Goal: Transaction & Acquisition: Book appointment/travel/reservation

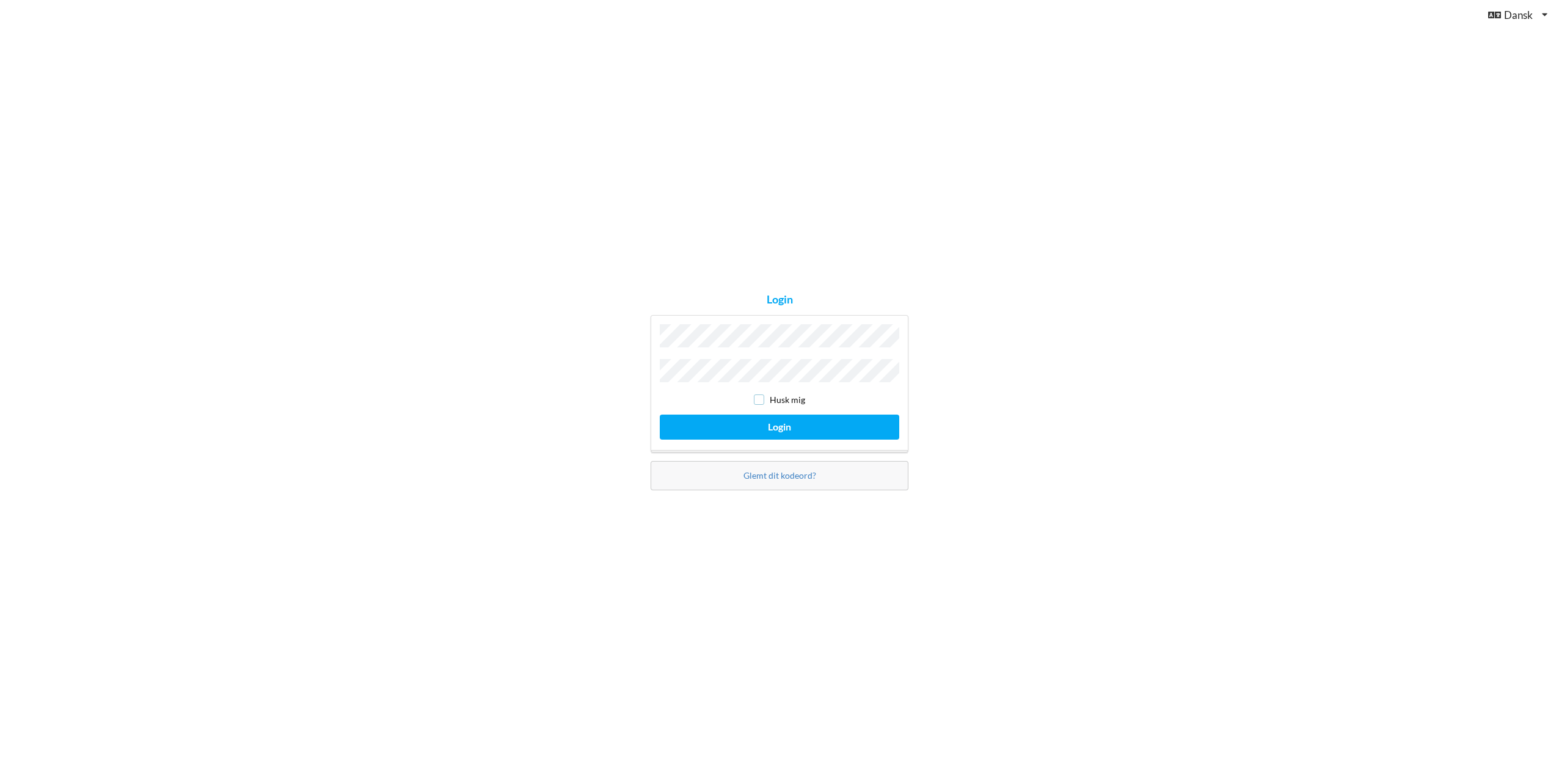
click at [759, 400] on input "checkbox" at bounding box center [759, 400] width 11 height 11
checkbox input "true"
click at [768, 422] on button "Login" at bounding box center [779, 427] width 239 height 25
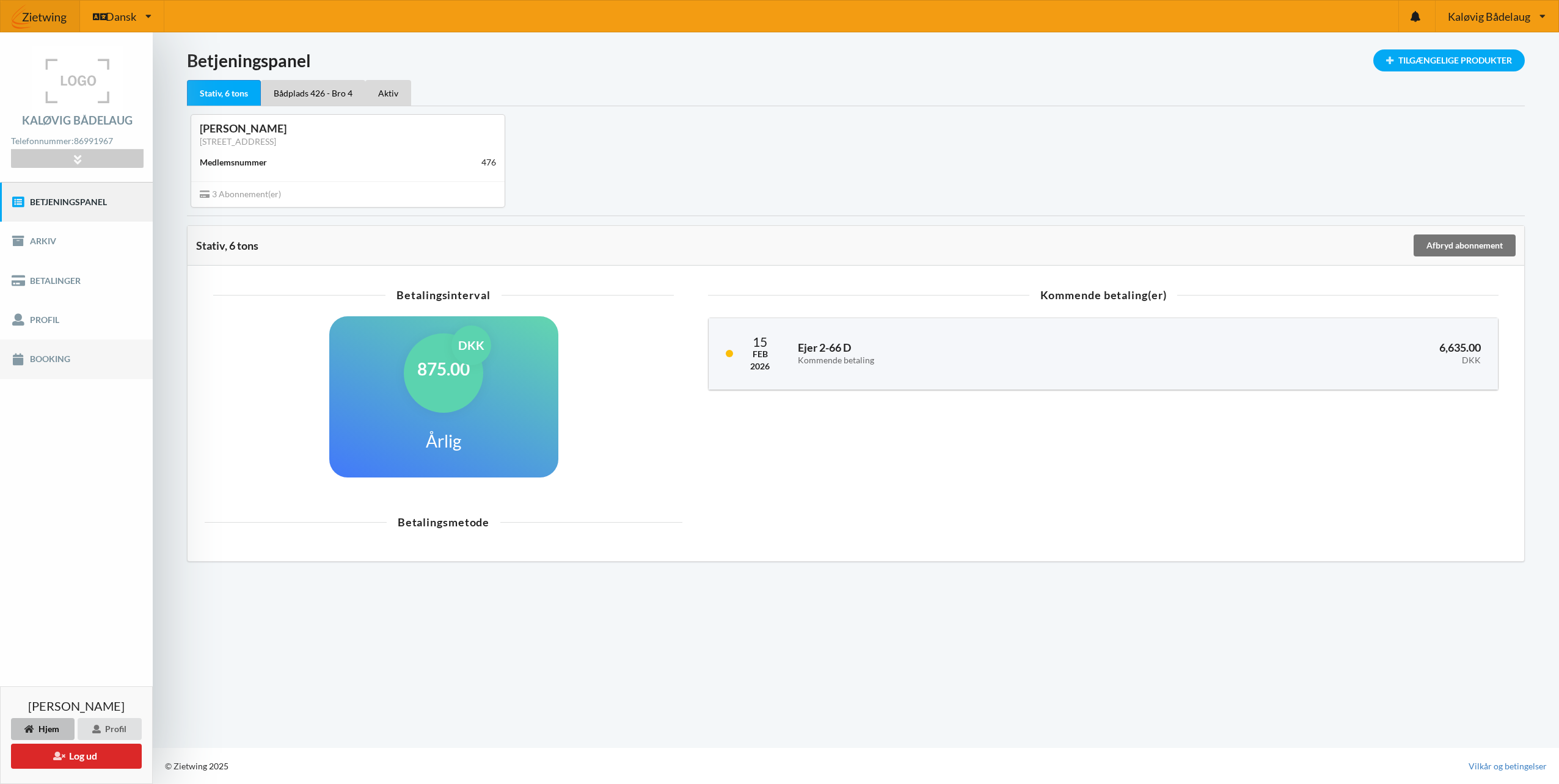
click at [44, 355] on link "Booking" at bounding box center [76, 359] width 153 height 39
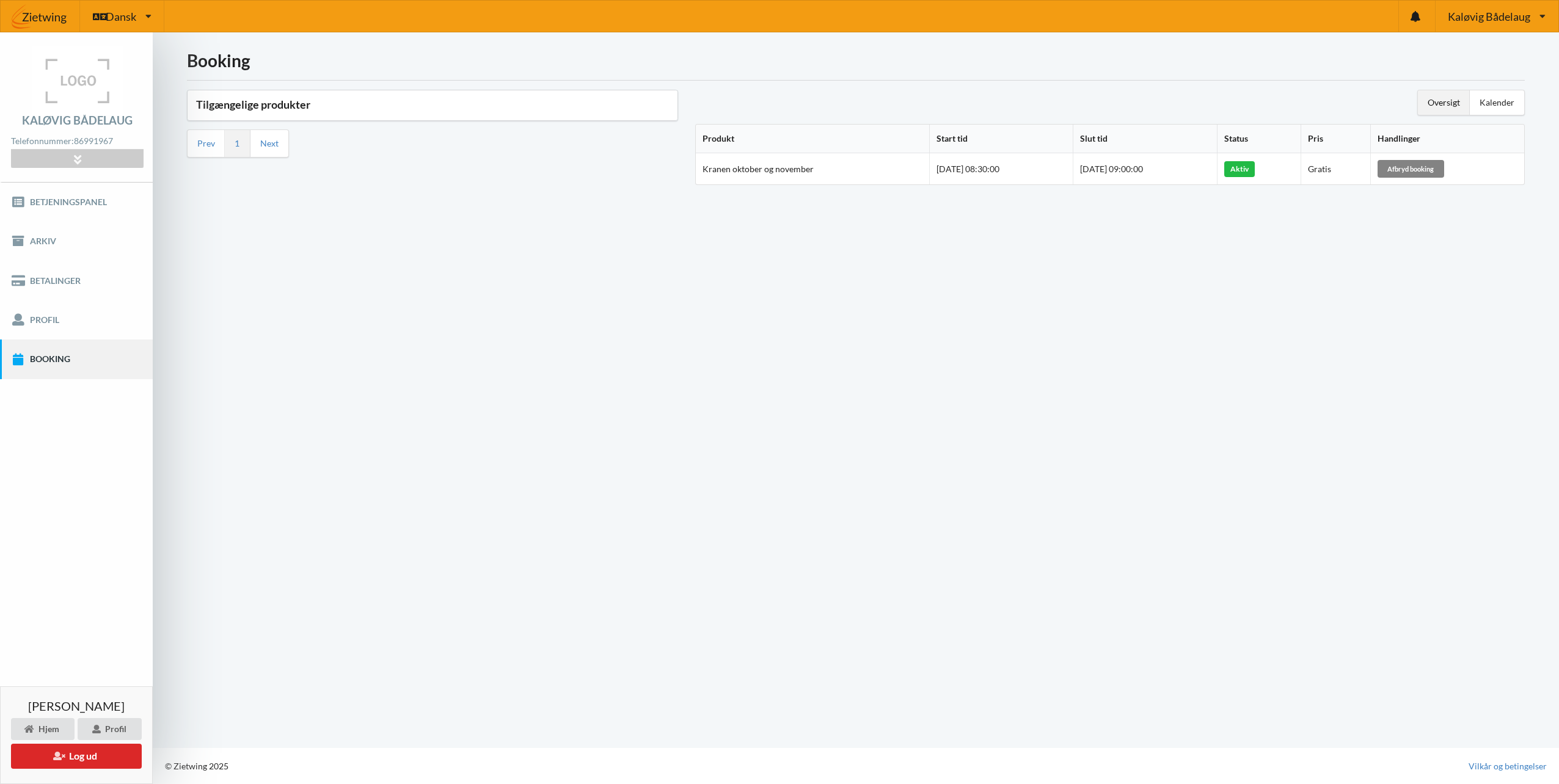
click at [1411, 170] on div "Afbryd booking" at bounding box center [1411, 169] width 67 height 17
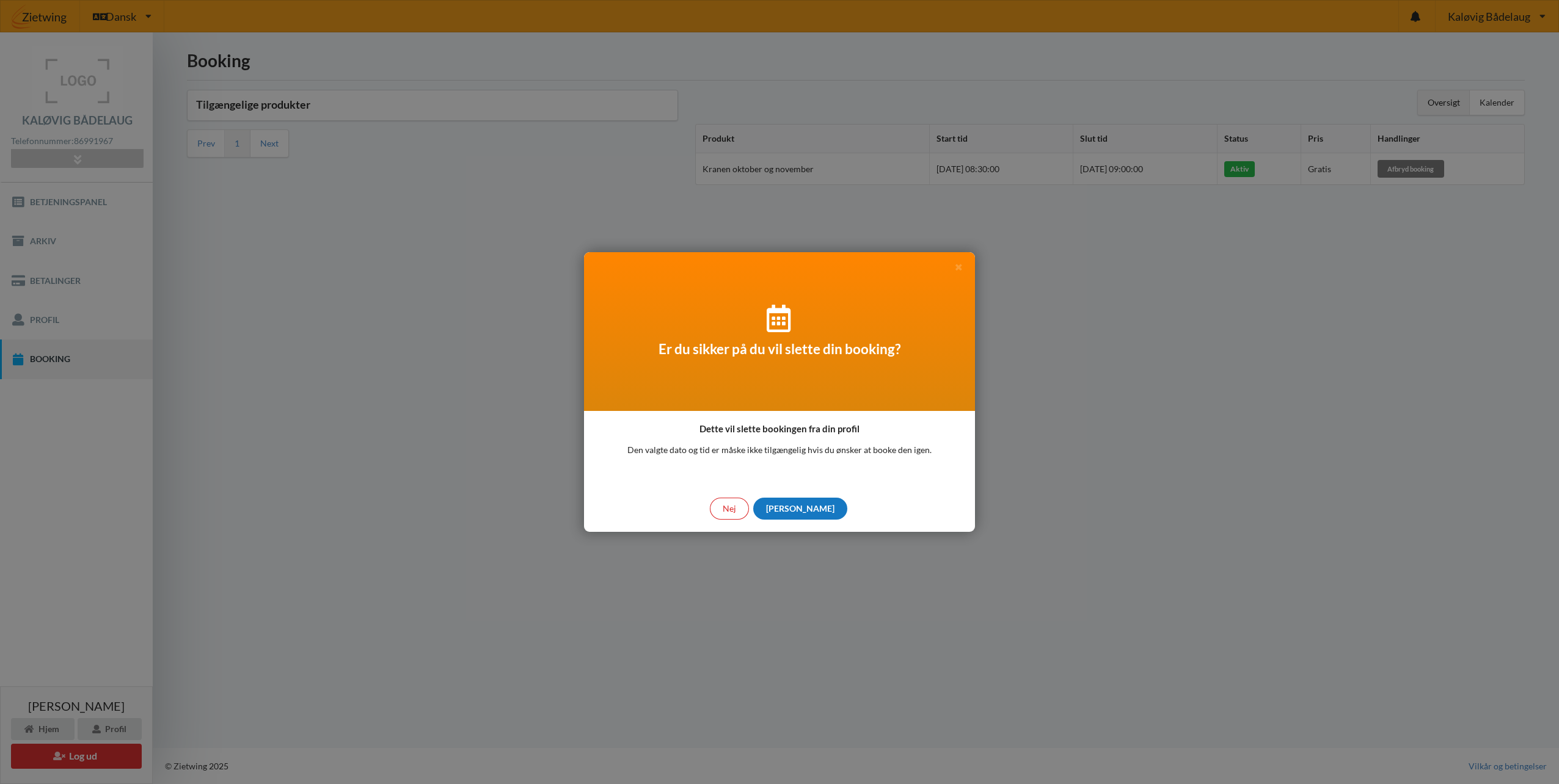
click at [803, 507] on div "[PERSON_NAME]" at bounding box center [800, 508] width 94 height 22
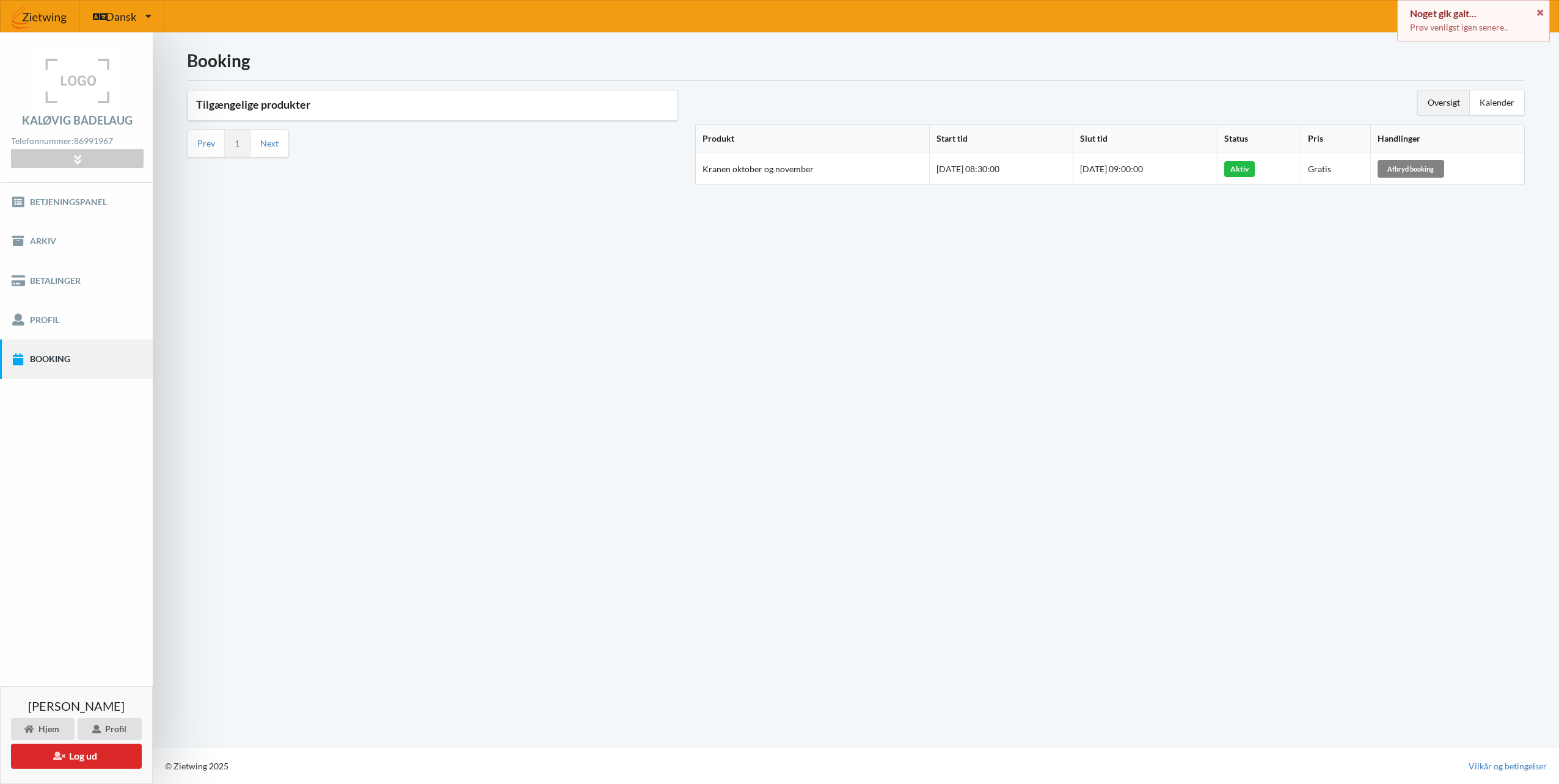
click at [1413, 173] on div "Afbryd booking" at bounding box center [1411, 169] width 67 height 17
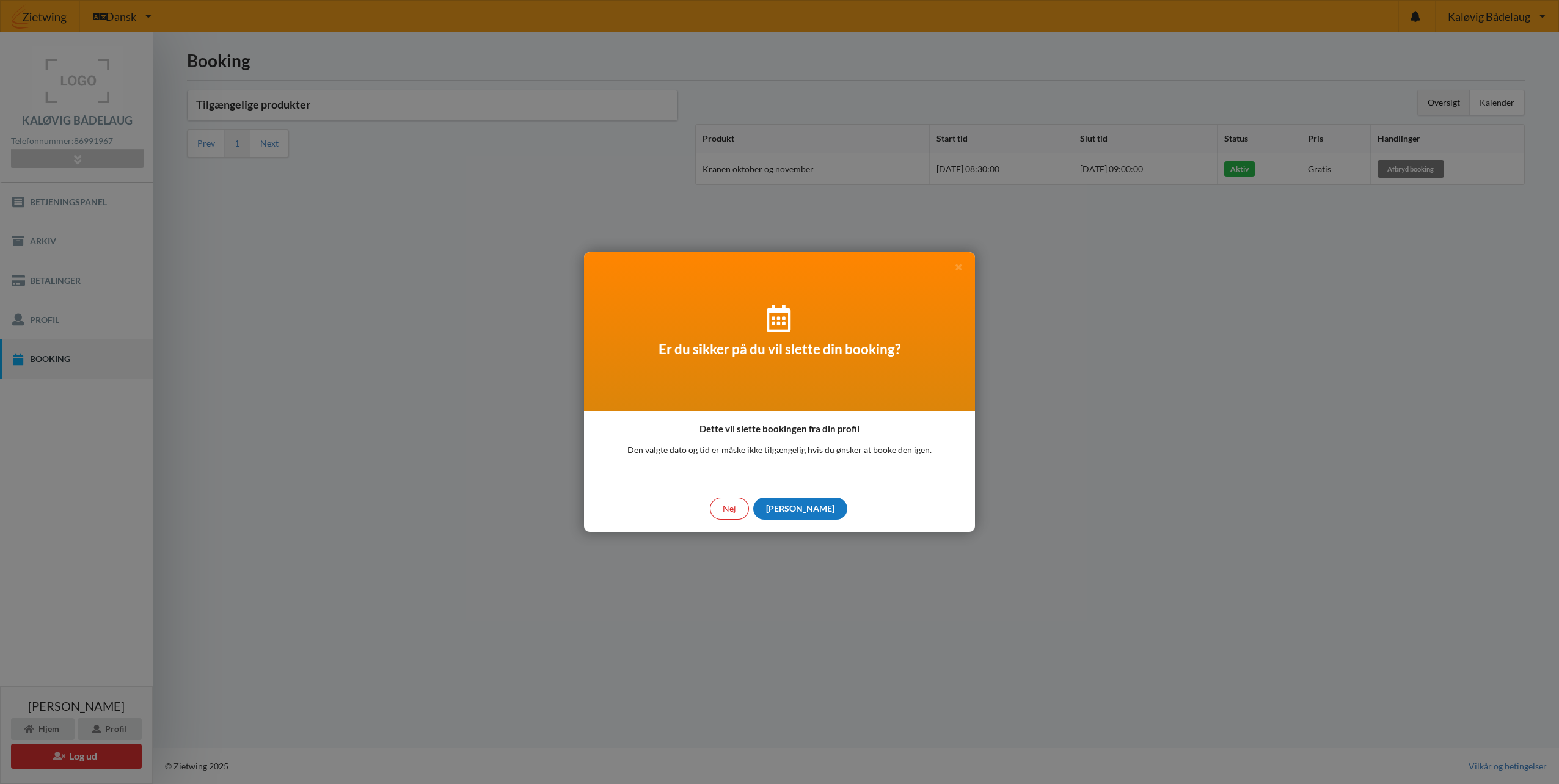
click at [800, 512] on div "[PERSON_NAME]" at bounding box center [800, 508] width 94 height 22
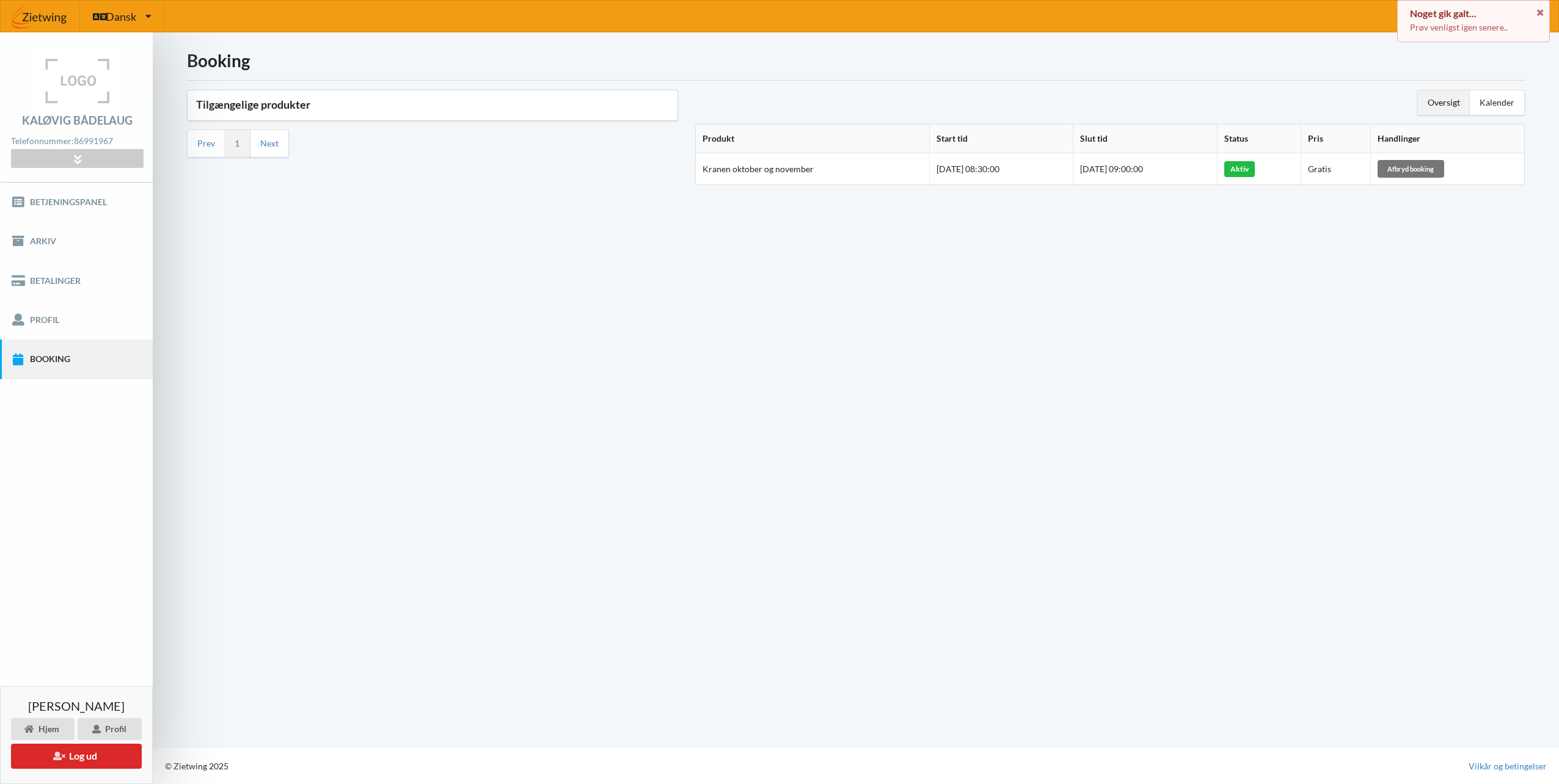
click at [42, 359] on link "Booking" at bounding box center [76, 359] width 153 height 39
click at [1546, 13] on div "Kaløvig [PERSON_NAME] Bådelaug [GEOGRAPHIC_DATA]" at bounding box center [1497, 16] width 123 height 31
click at [1476, 68] on link "Egå Marina" at bounding box center [1497, 74] width 122 height 28
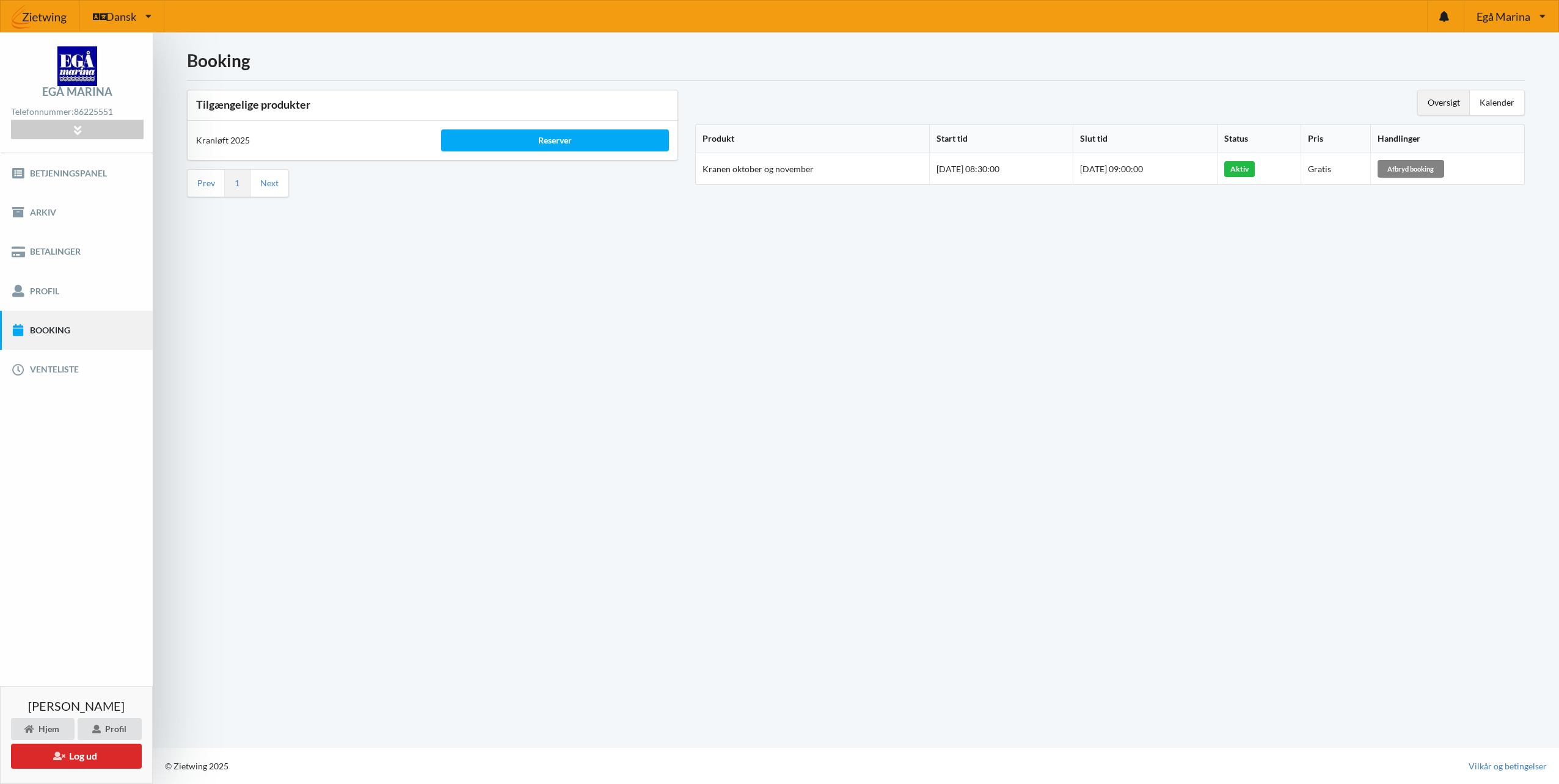
click at [1420, 169] on div "Afbryd booking" at bounding box center [1411, 169] width 67 height 17
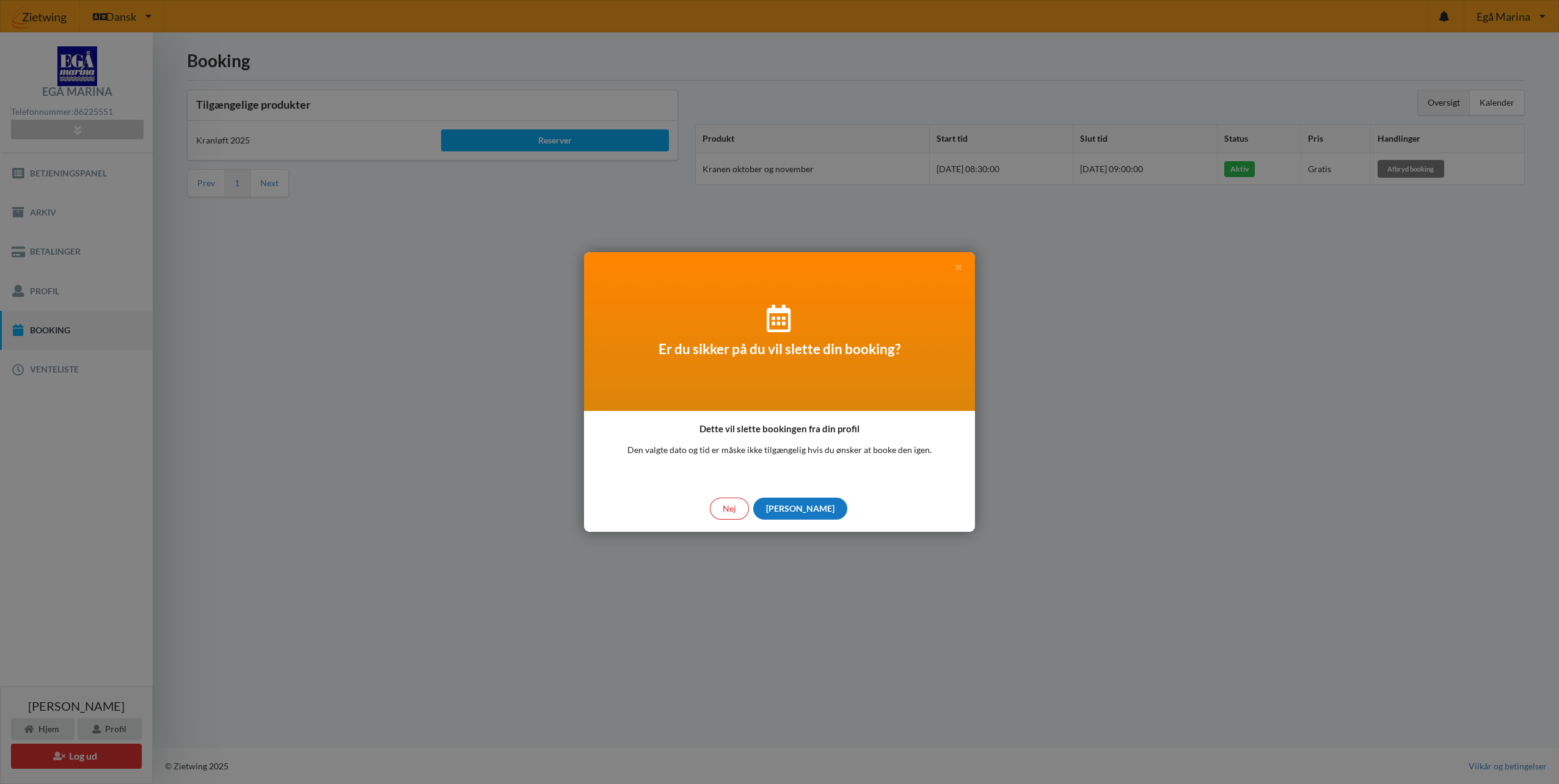
click at [806, 511] on div "[PERSON_NAME]" at bounding box center [800, 508] width 94 height 22
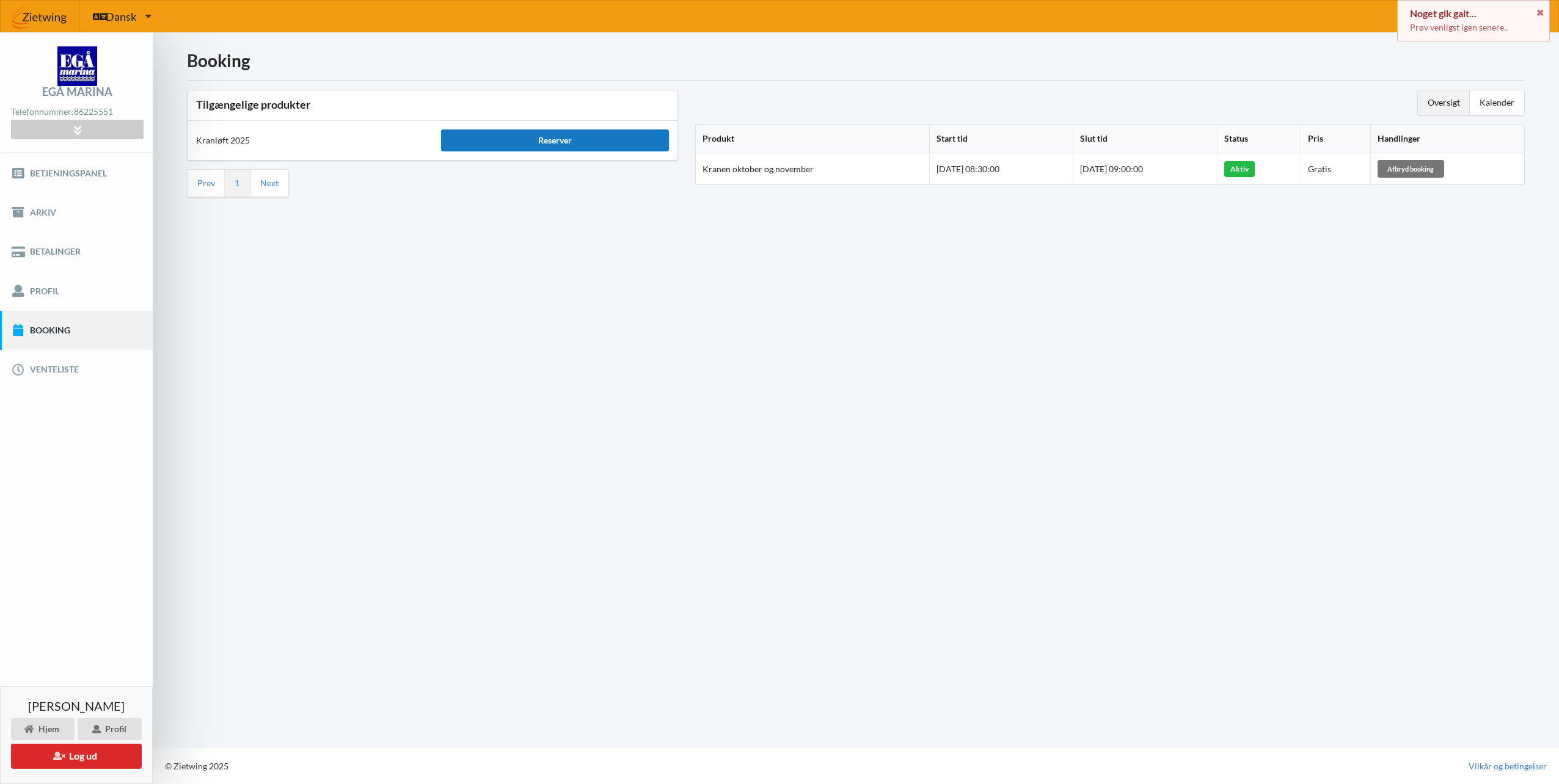
click at [535, 143] on div "Reserver" at bounding box center [555, 140] width 228 height 22
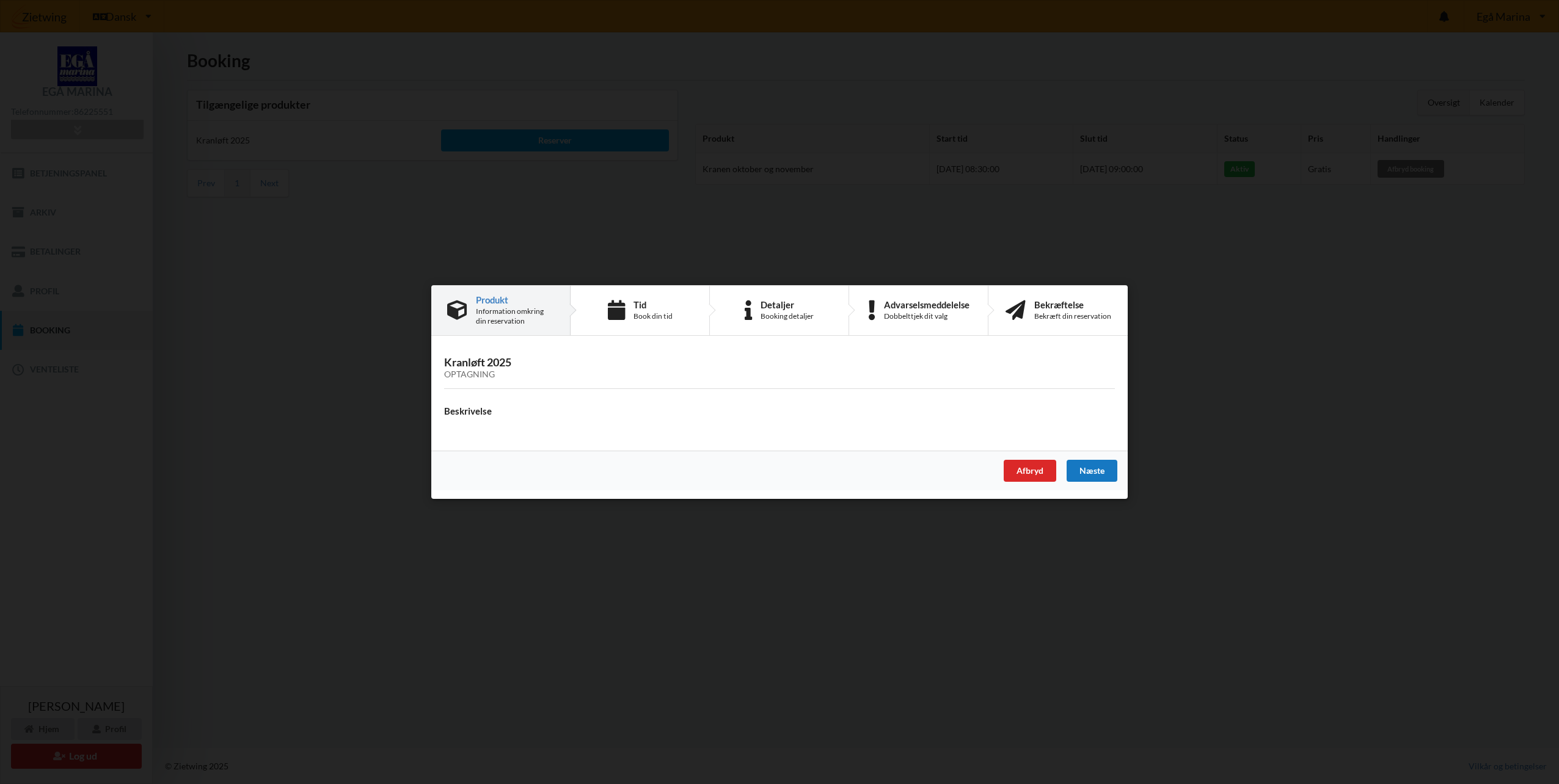
click at [1088, 474] on div "Næste" at bounding box center [1092, 470] width 51 height 22
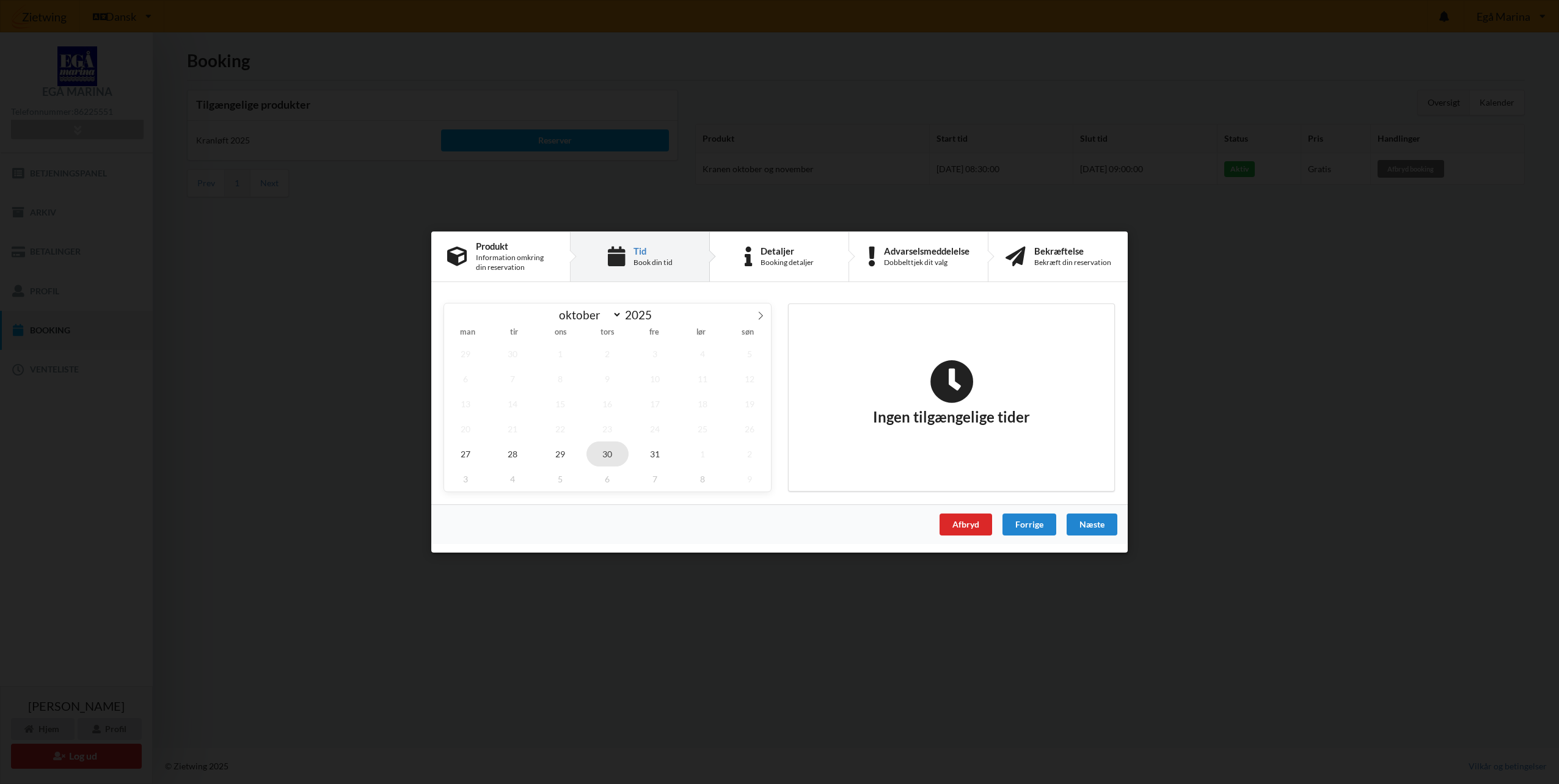
click at [608, 456] on span "30" at bounding box center [607, 454] width 43 height 25
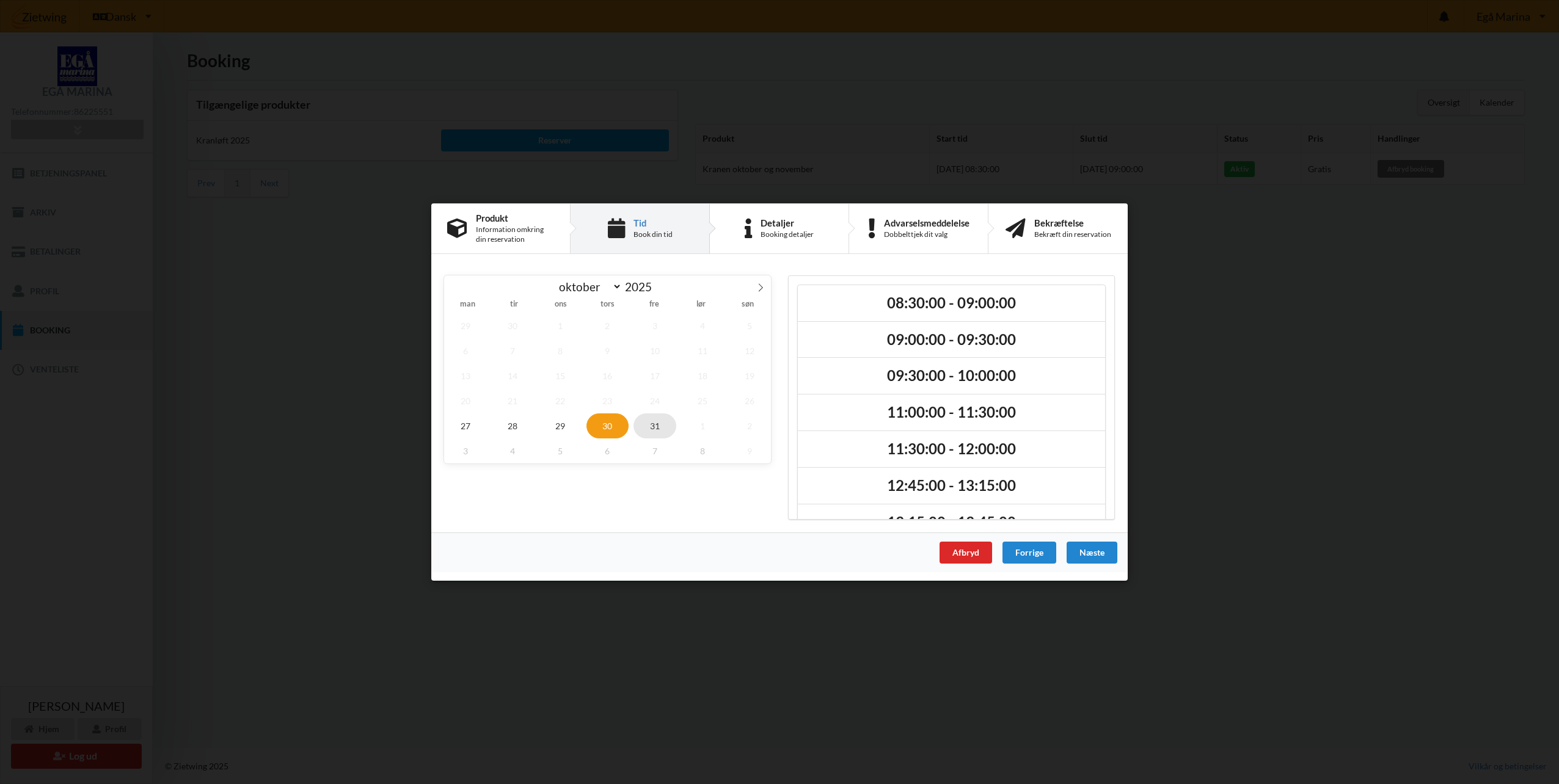
click at [655, 426] on span "31" at bounding box center [654, 425] width 43 height 25
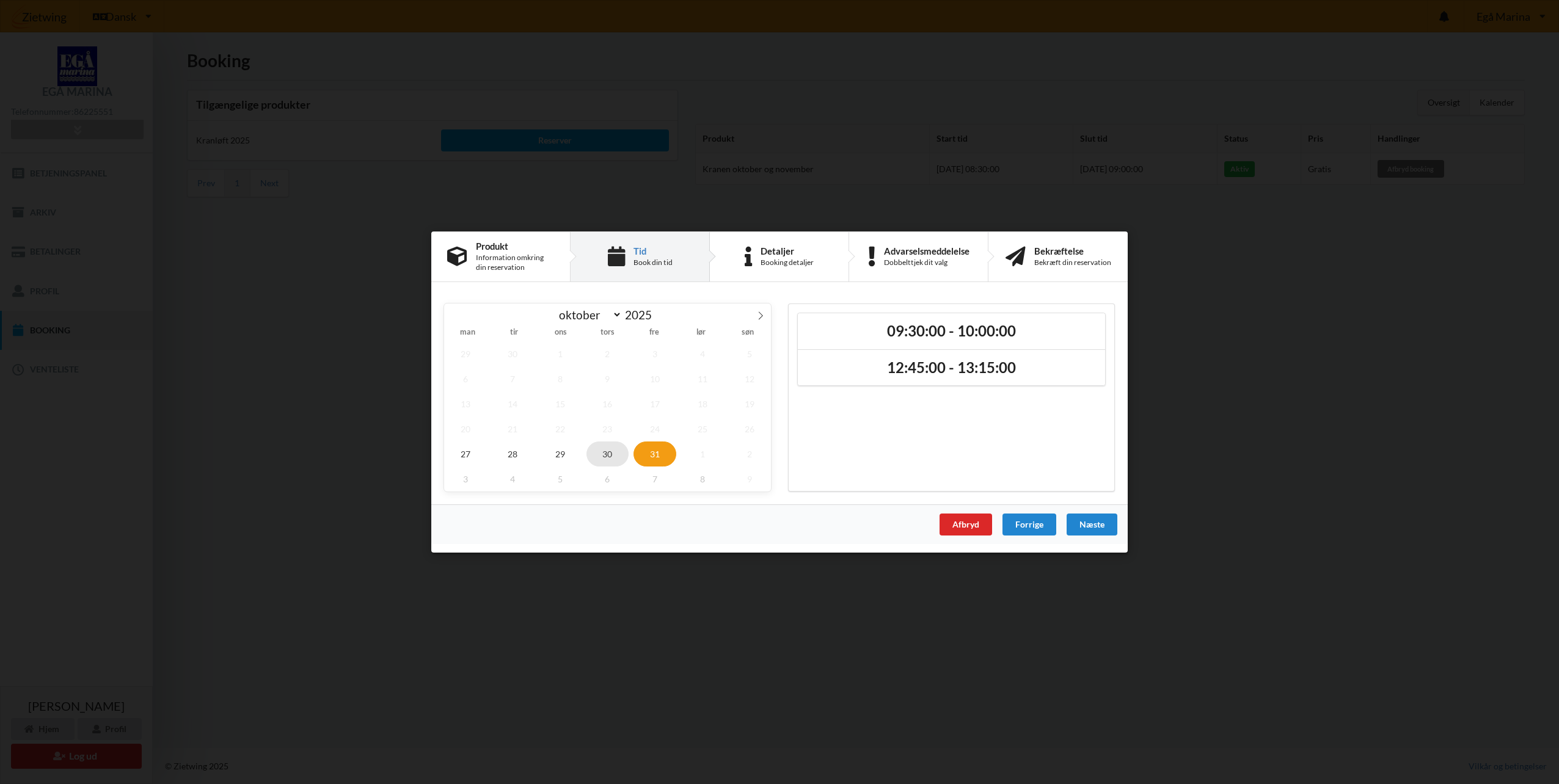
click at [604, 454] on span "30" at bounding box center [607, 454] width 43 height 25
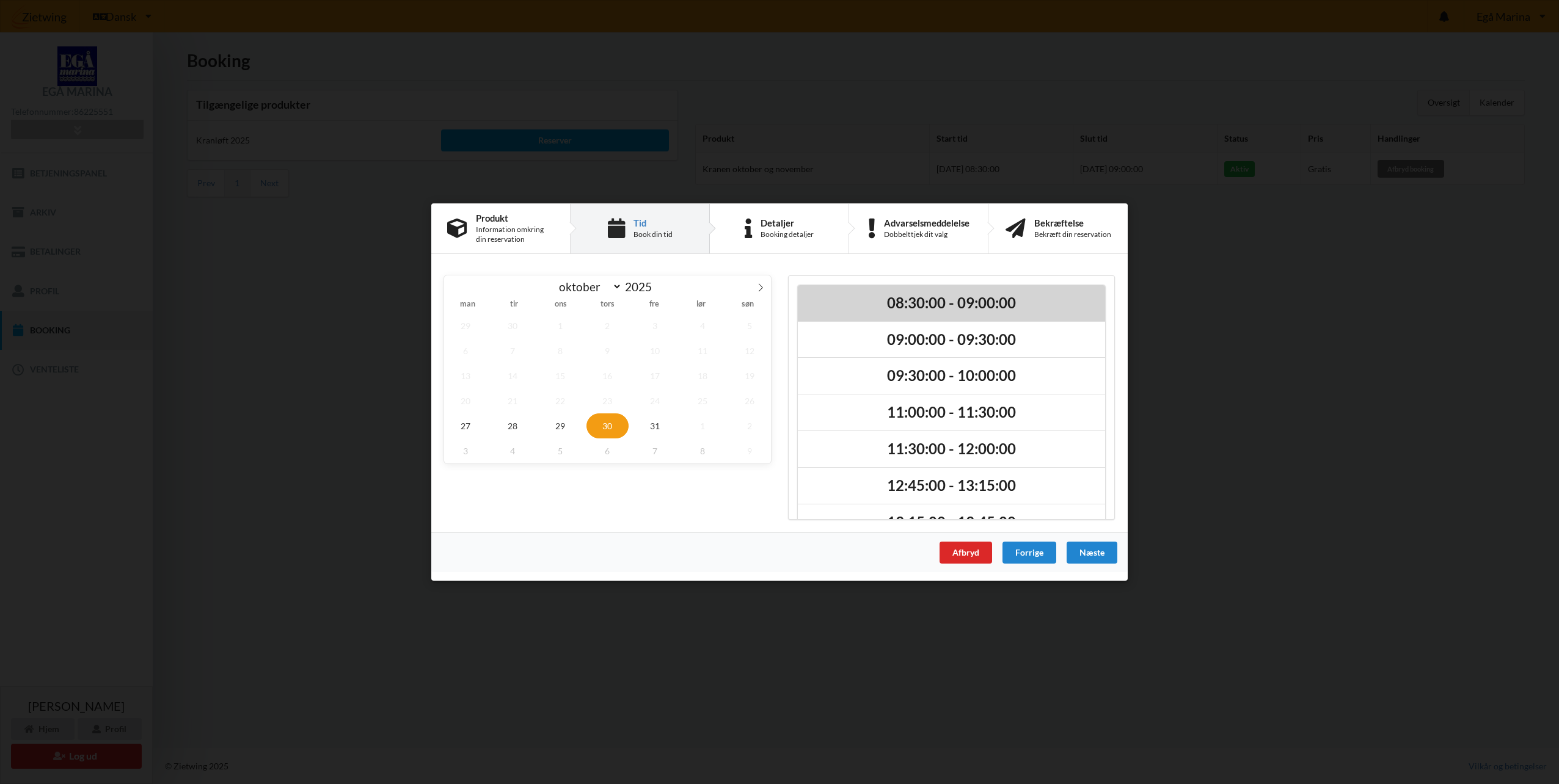
click at [926, 302] on h2 "08:30:00 - 09:00:00" at bounding box center [952, 303] width 290 height 19
click at [1091, 555] on div "Næste" at bounding box center [1092, 552] width 51 height 22
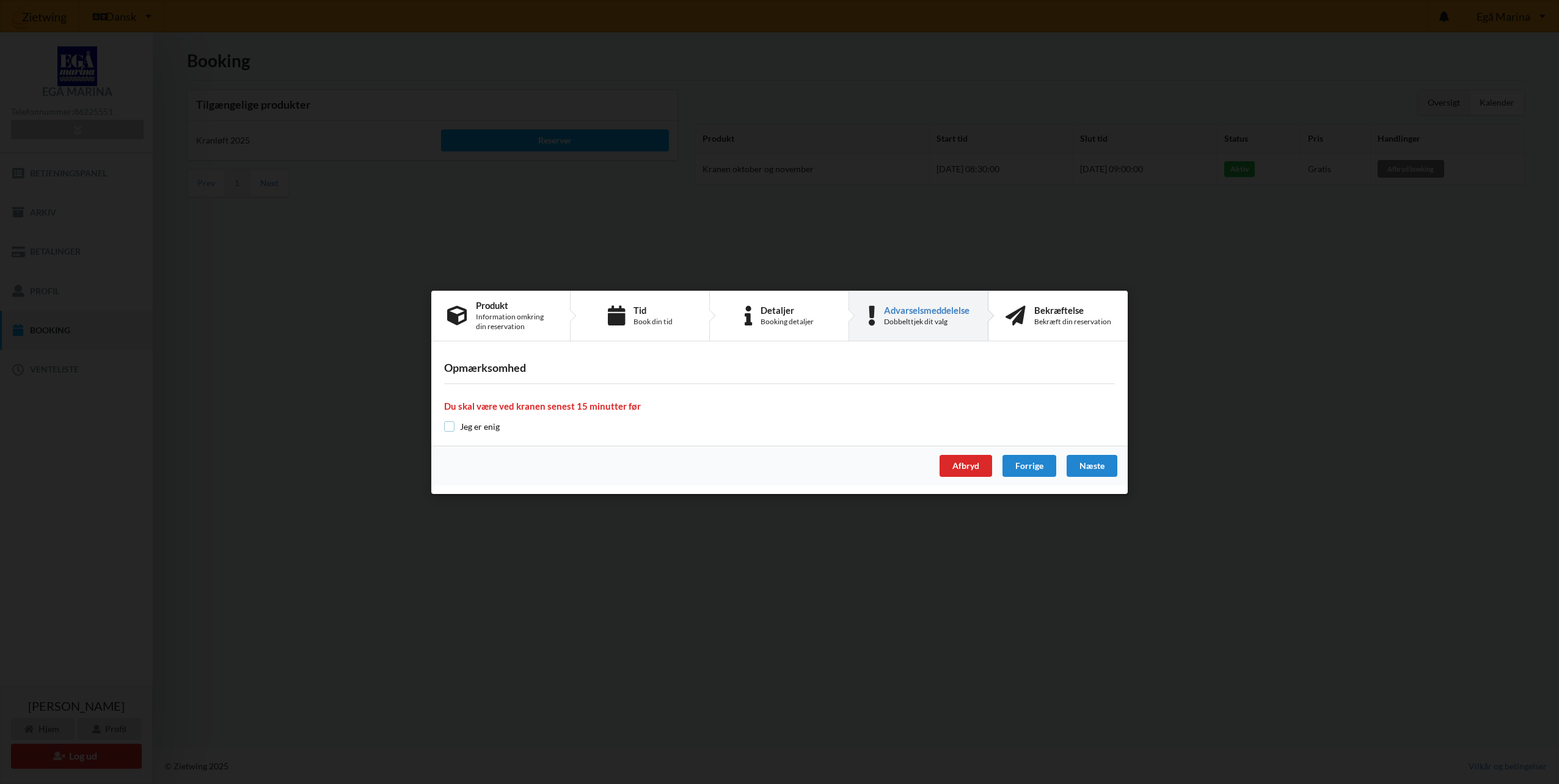
click at [449, 425] on input "checkbox" at bounding box center [449, 427] width 11 height 11
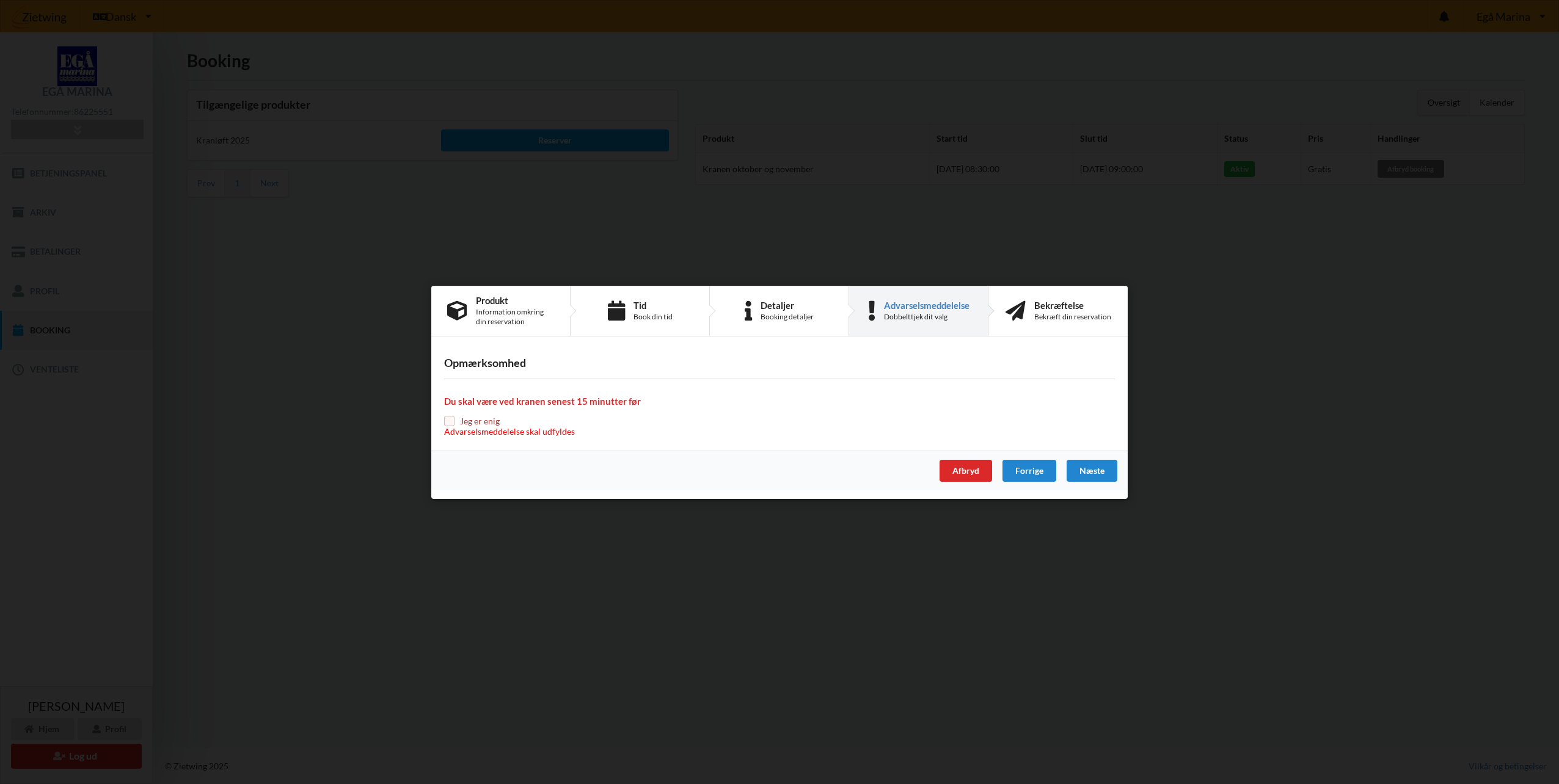
click at [449, 422] on input "checkbox" at bounding box center [449, 421] width 11 height 11
checkbox input "true"
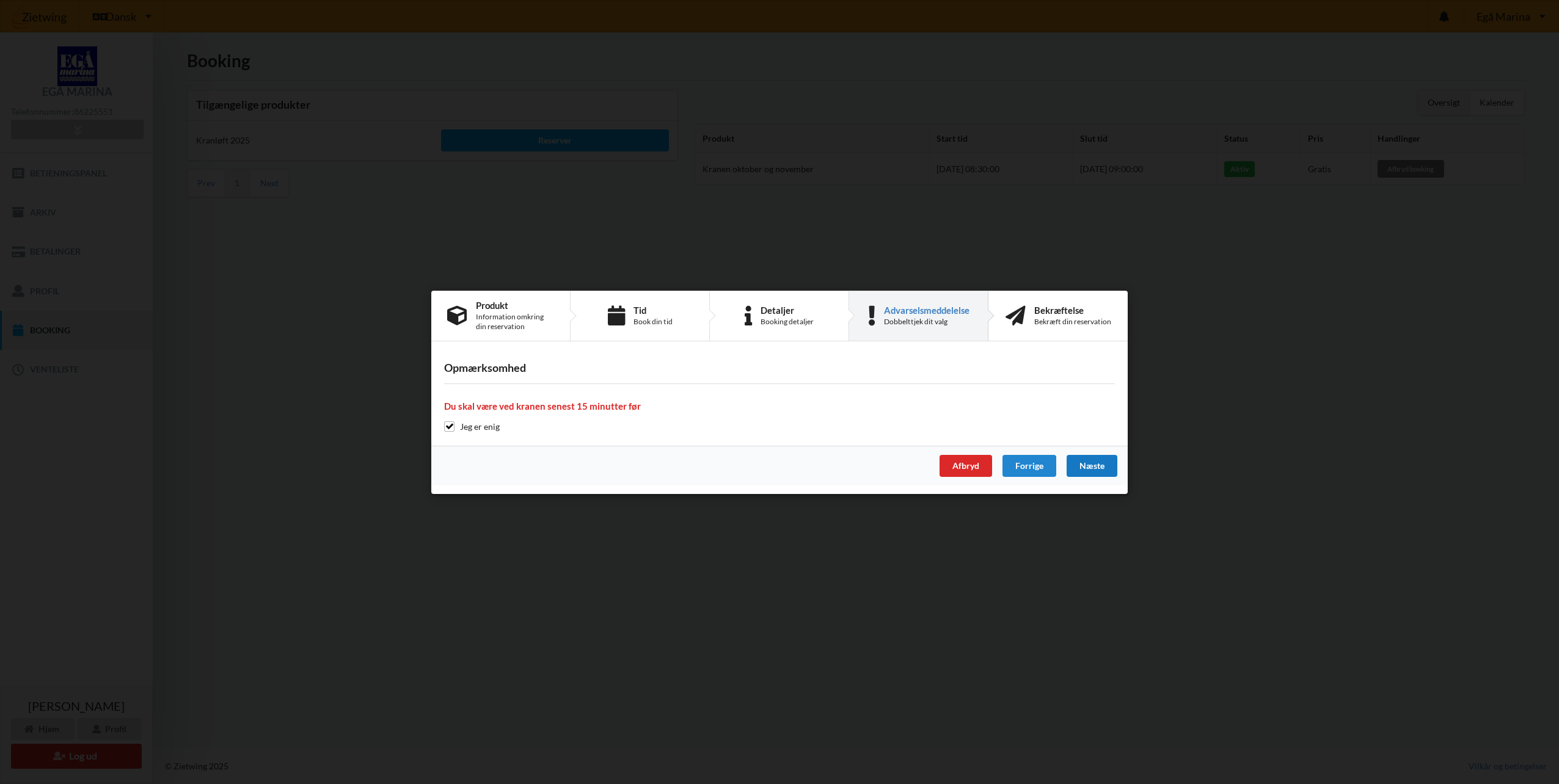
click at [1087, 468] on div "Næste" at bounding box center [1092, 466] width 51 height 22
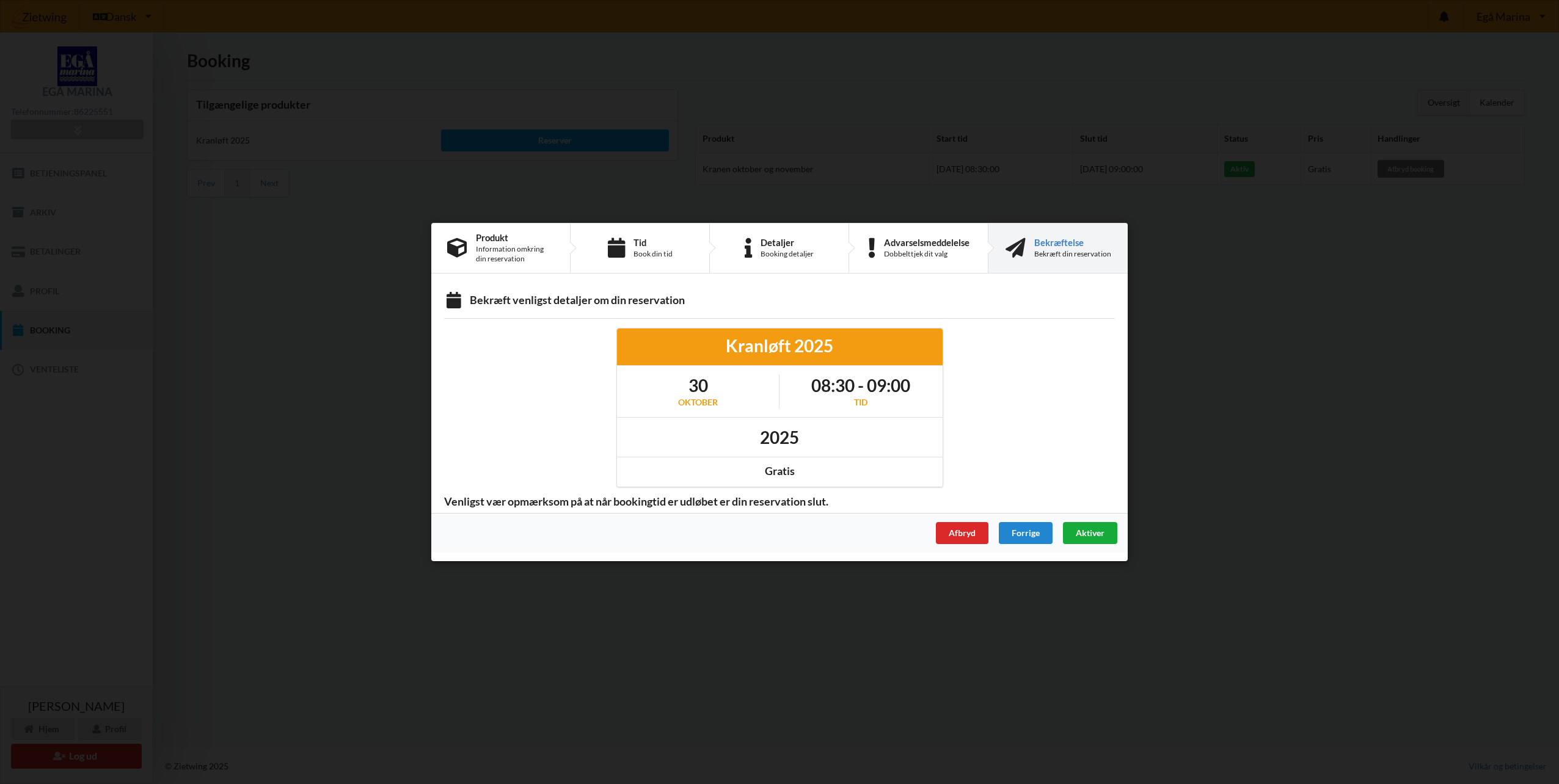
click at [1088, 536] on span "Aktiver" at bounding box center [1090, 533] width 29 height 11
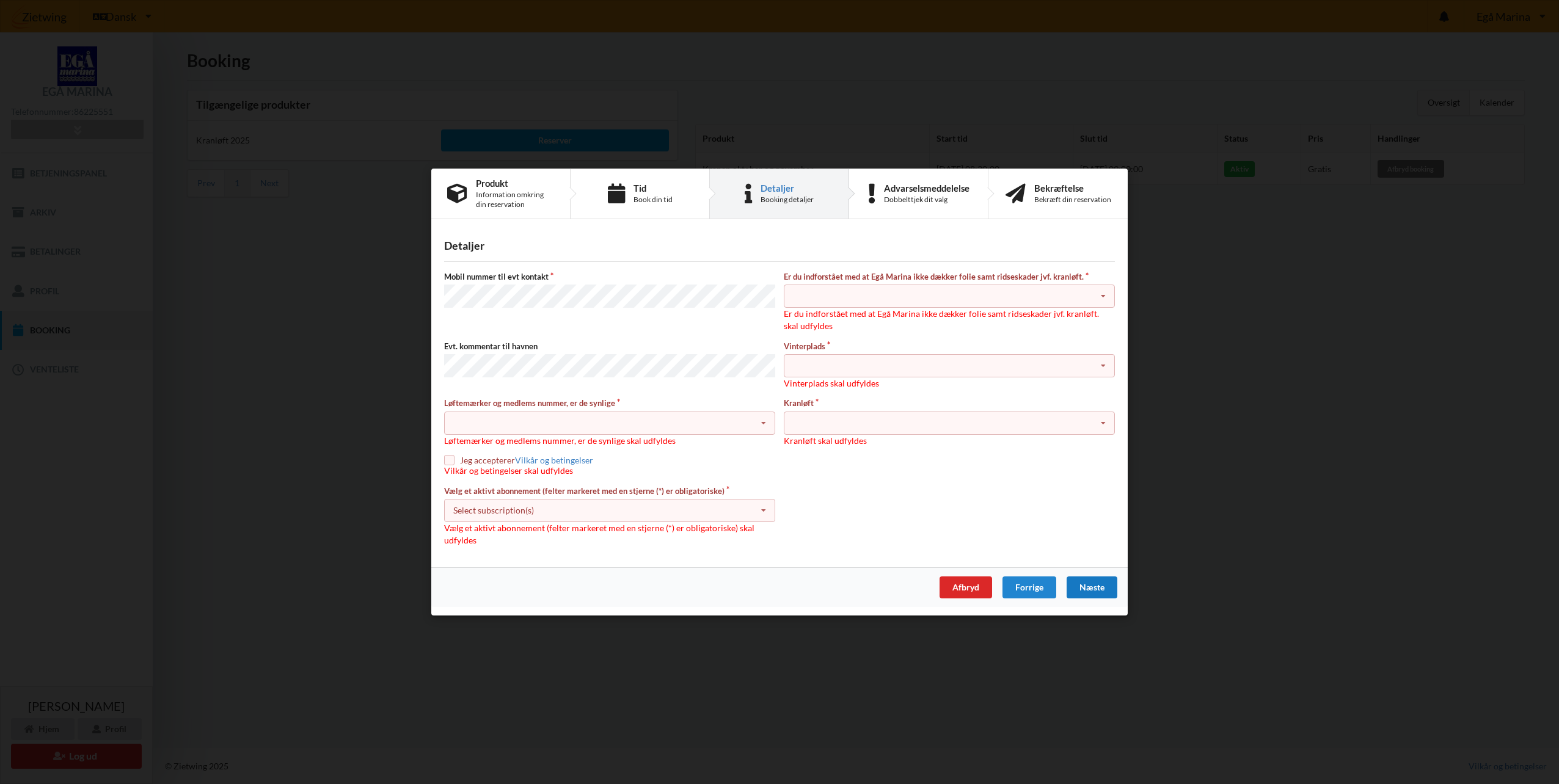
click at [543, 420] on div "Nej, jeg kontakter havnekontoret inden løftet Ja, mine mærker er synlige og int…" at bounding box center [610, 423] width 331 height 24
click at [487, 466] on div "Ja, mine mærker er synlige og intakte" at bounding box center [610, 468] width 330 height 23
click at [449, 462] on input "checkbox" at bounding box center [449, 460] width 11 height 11
checkbox input "true"
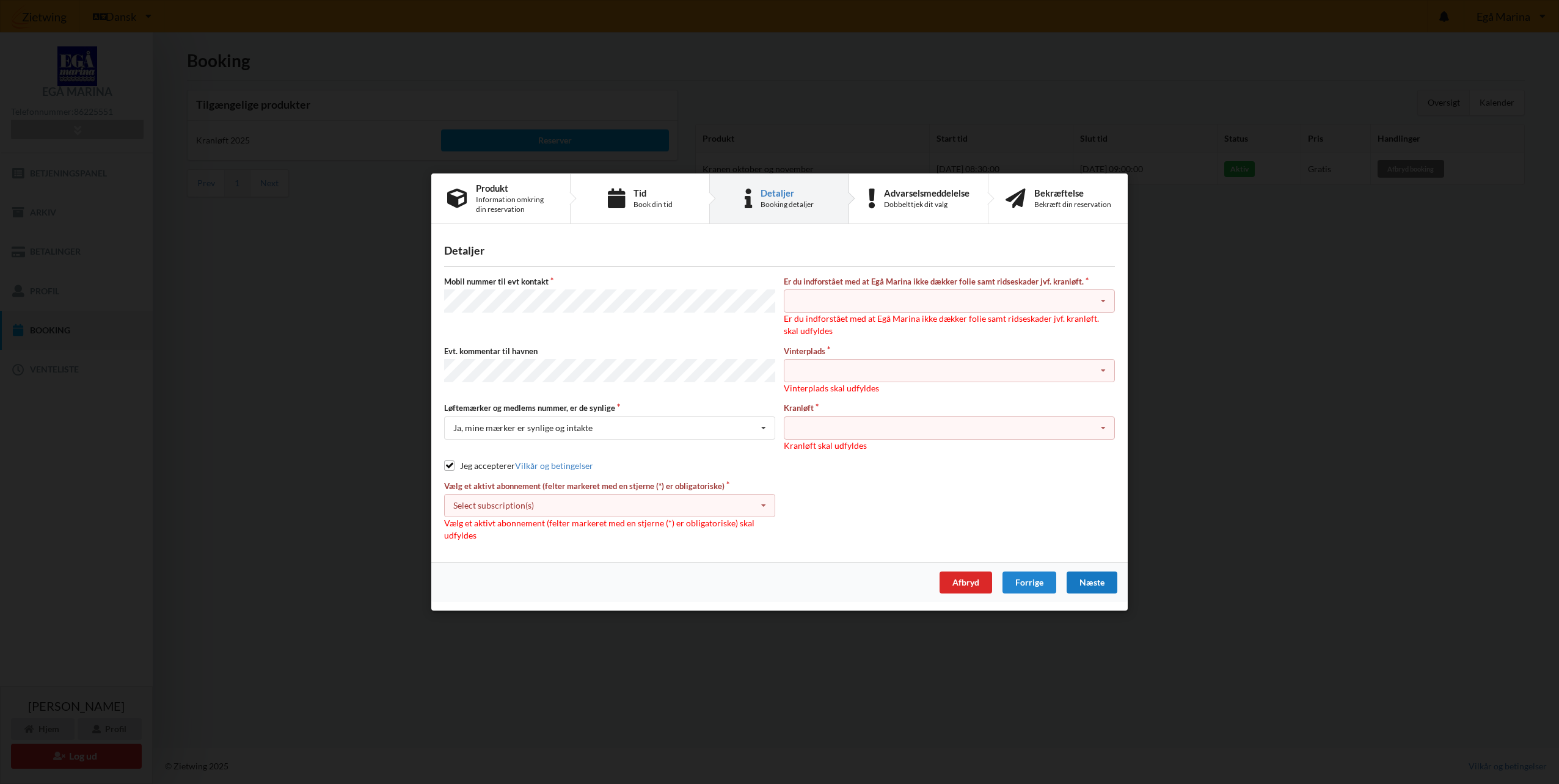
click at [764, 506] on icon at bounding box center [764, 506] width 18 height 23
click at [542, 527] on div "* Ejer 2-66 D" at bounding box center [610, 528] width 330 height 23
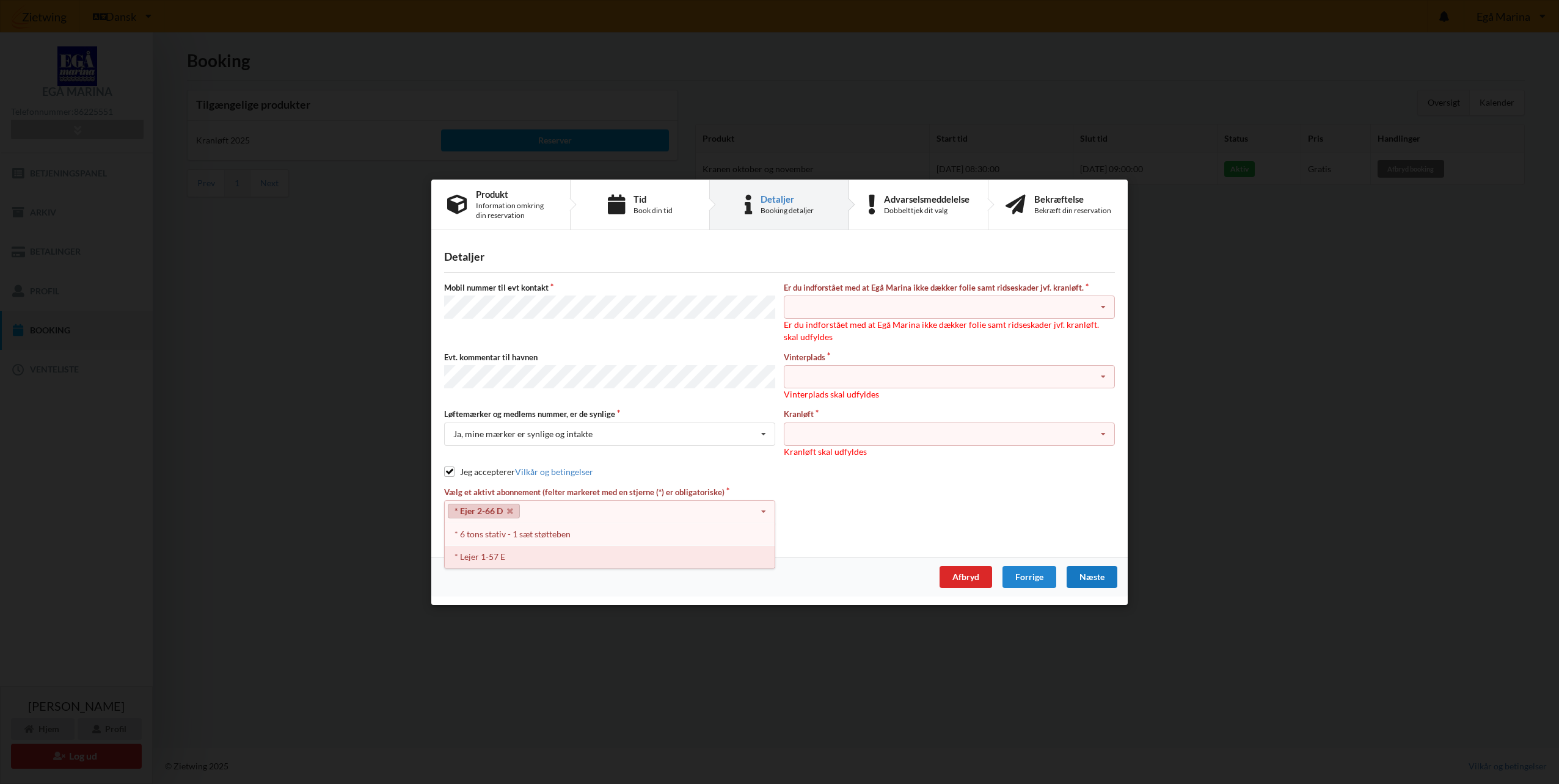
click at [480, 561] on div "* Lejer 1-57 E" at bounding box center [610, 557] width 330 height 23
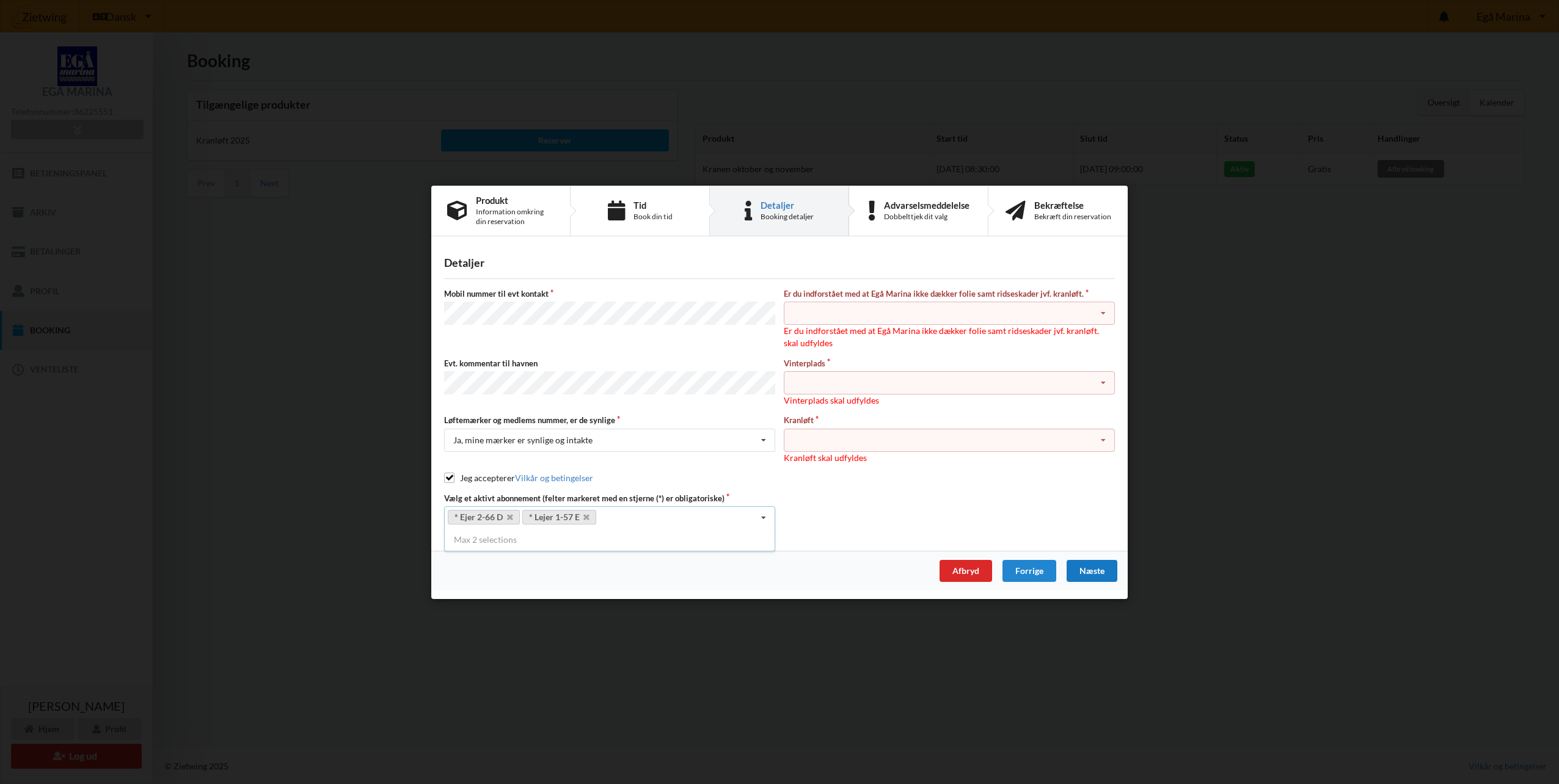
click at [1104, 311] on icon at bounding box center [1103, 314] width 18 height 23
click at [863, 337] on div "Jeg har tæpper med og tager selv ansvaret for eventuelle folie samt ridseskader" at bounding box center [949, 336] width 330 height 23
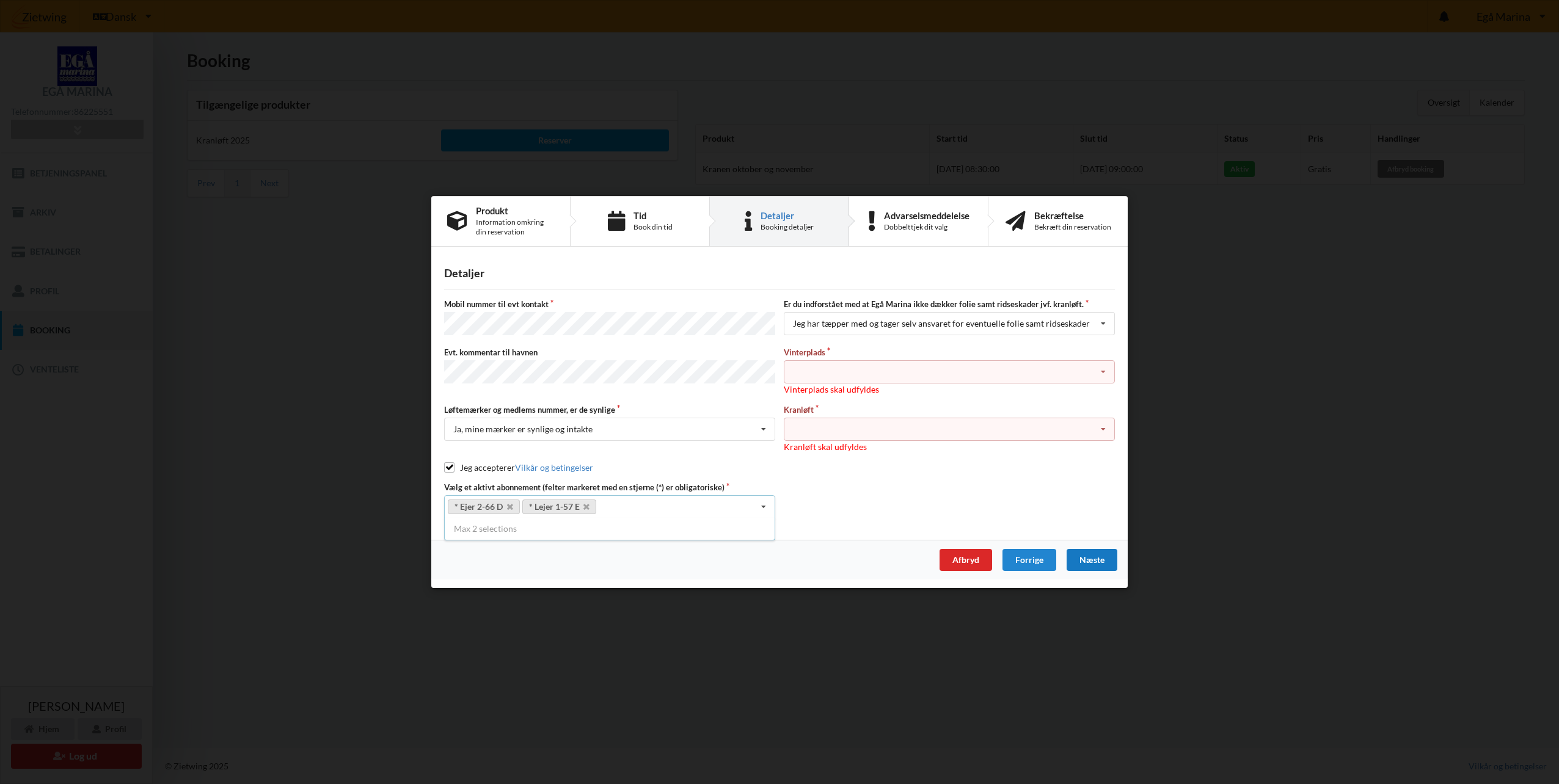
click at [1103, 368] on icon at bounding box center [1103, 372] width 18 height 23
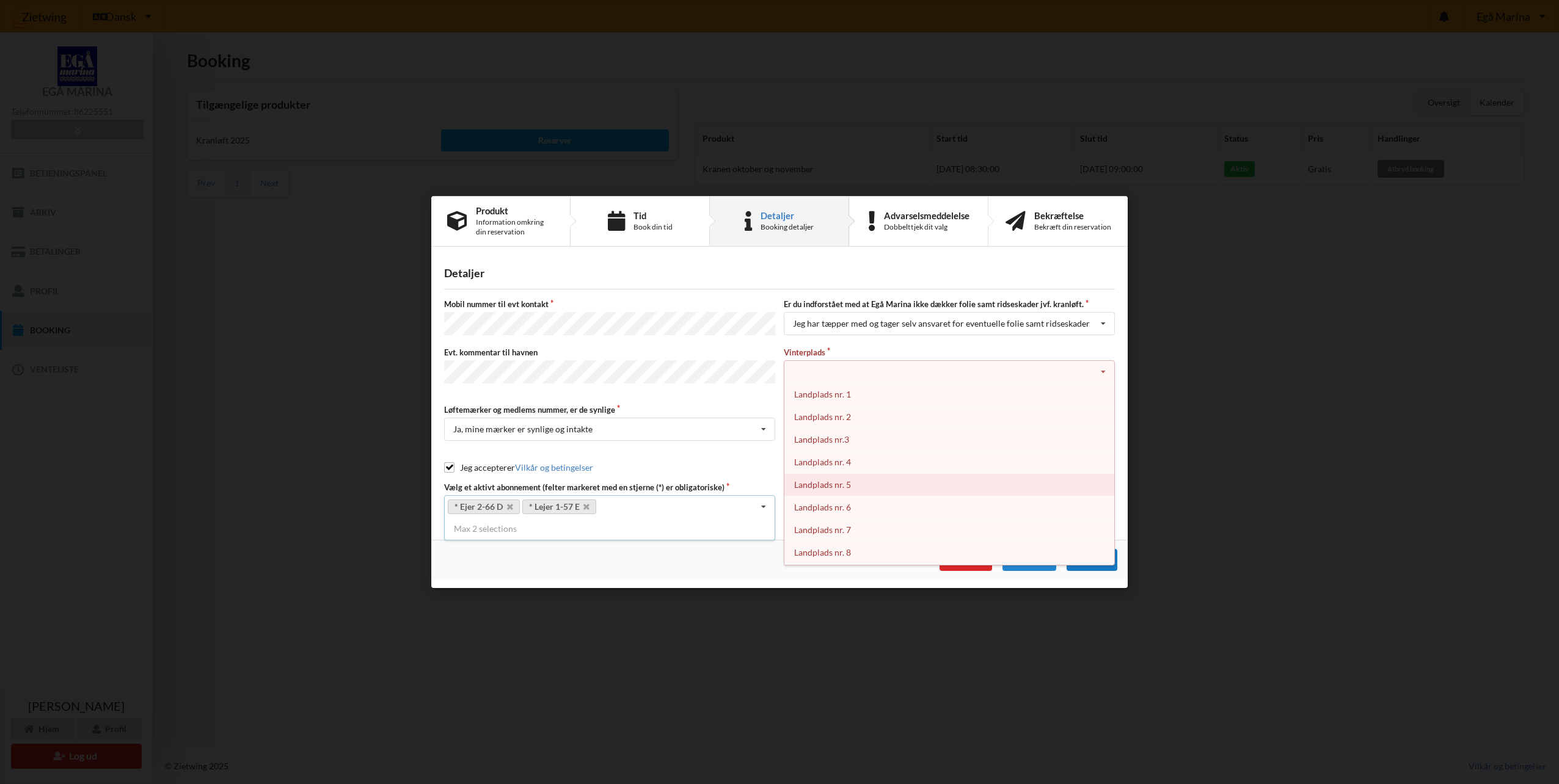
click at [819, 483] on div "Landplads nr. 5" at bounding box center [949, 485] width 330 height 23
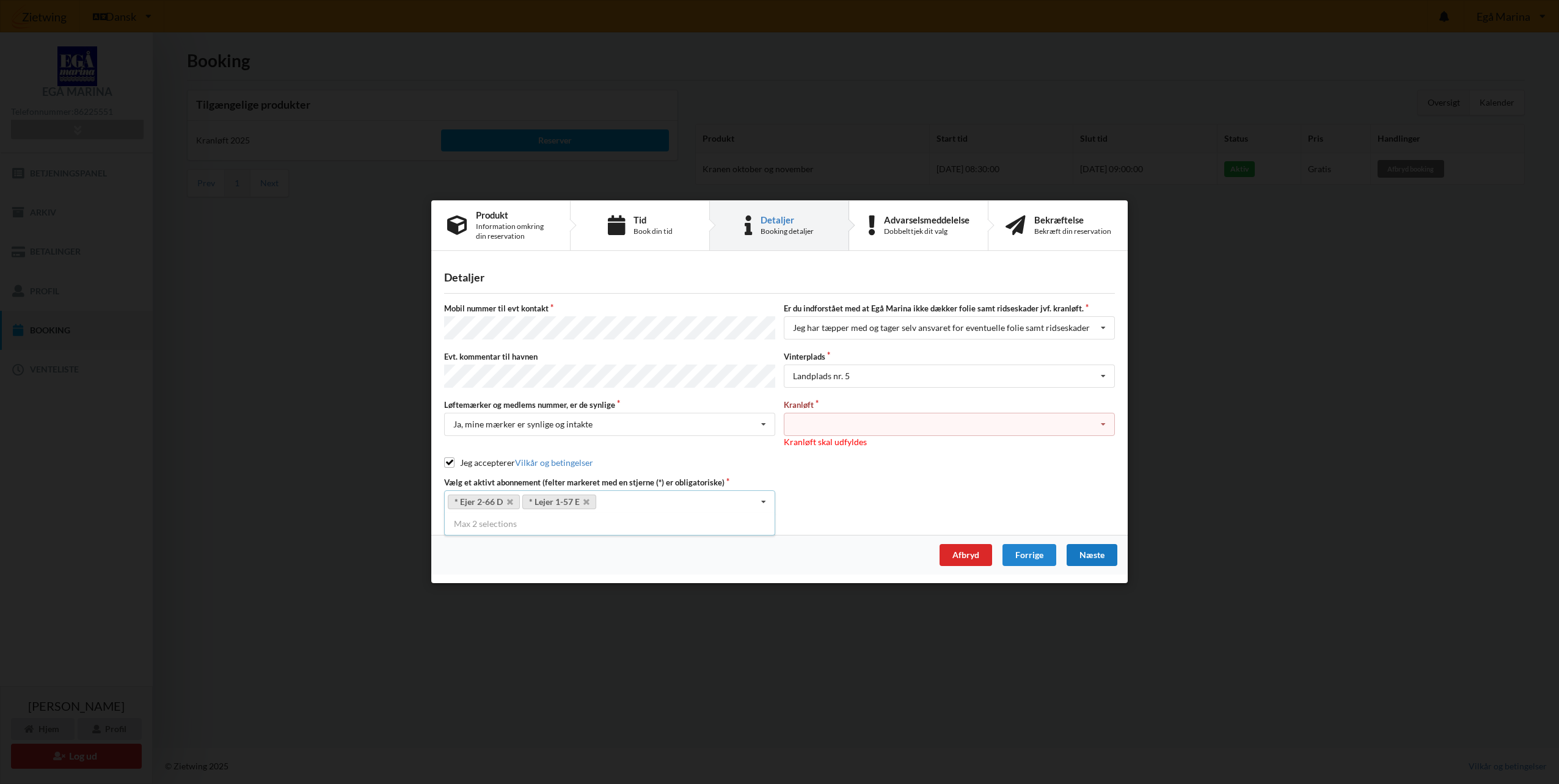
click at [1102, 421] on icon at bounding box center [1103, 425] width 18 height 23
click at [825, 444] on div "Optagning" at bounding box center [949, 447] width 330 height 23
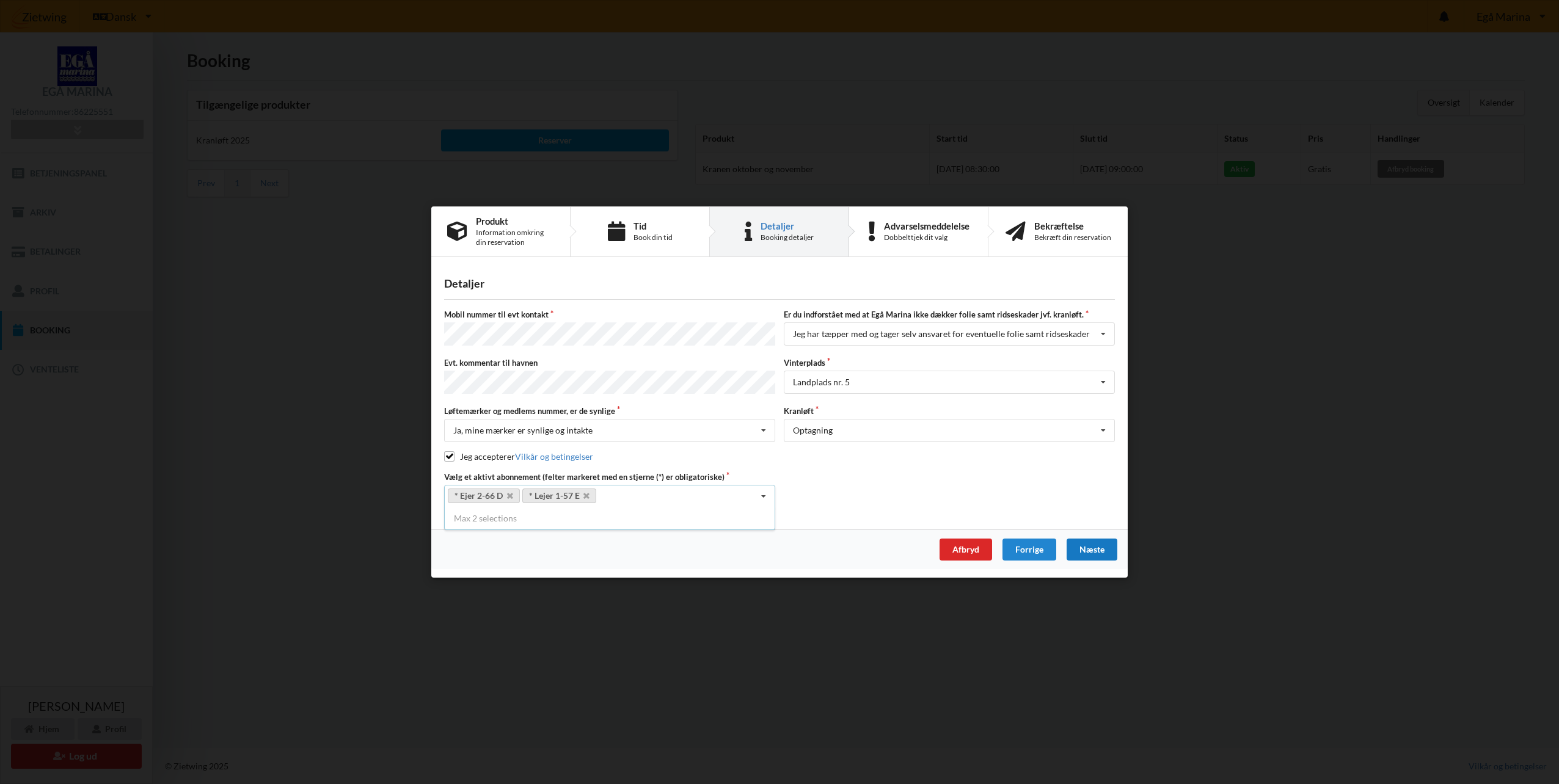
click at [1099, 548] on div "Næste" at bounding box center [1092, 549] width 51 height 22
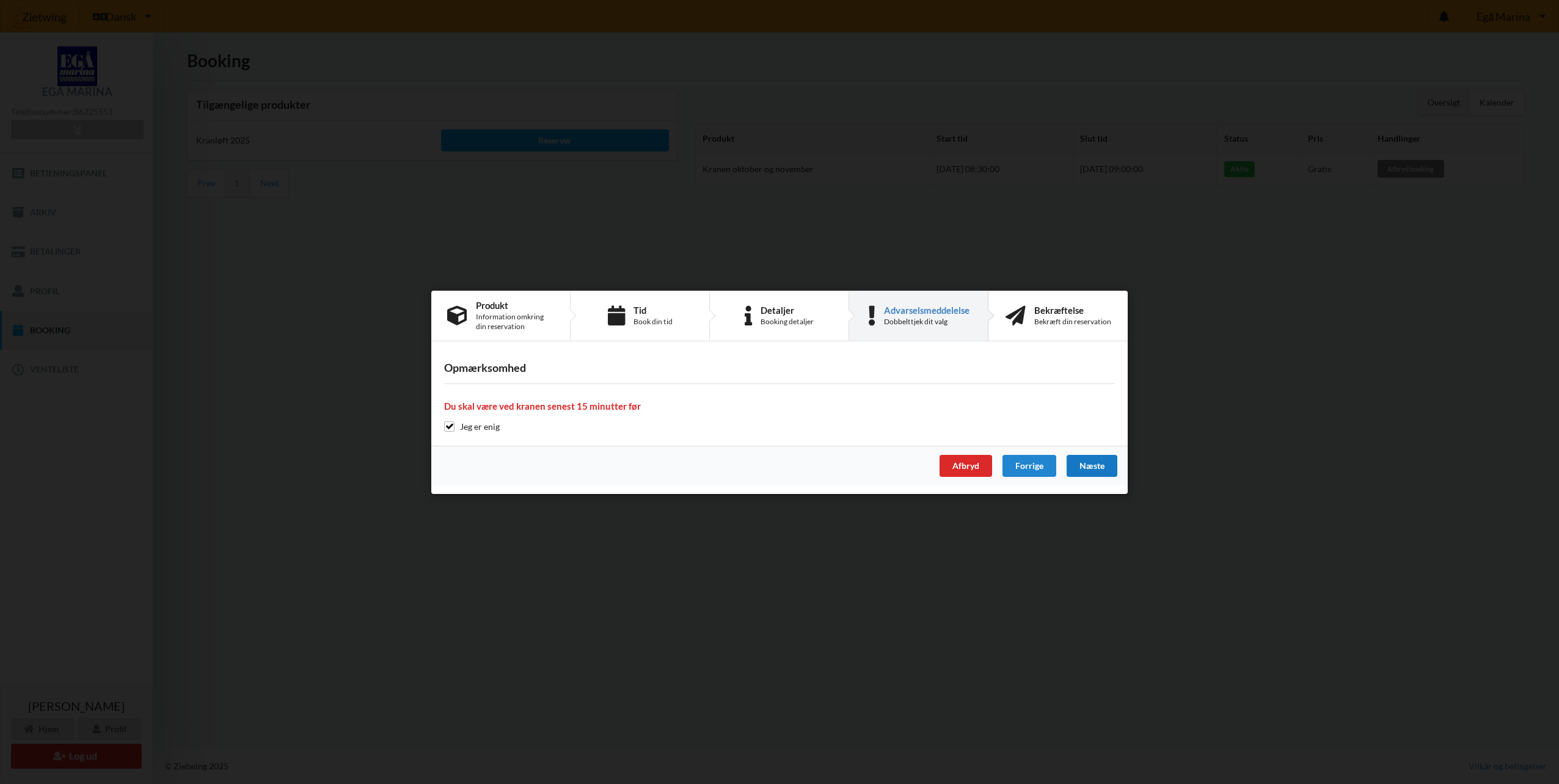
click at [1081, 468] on div "Næste" at bounding box center [1092, 466] width 51 height 22
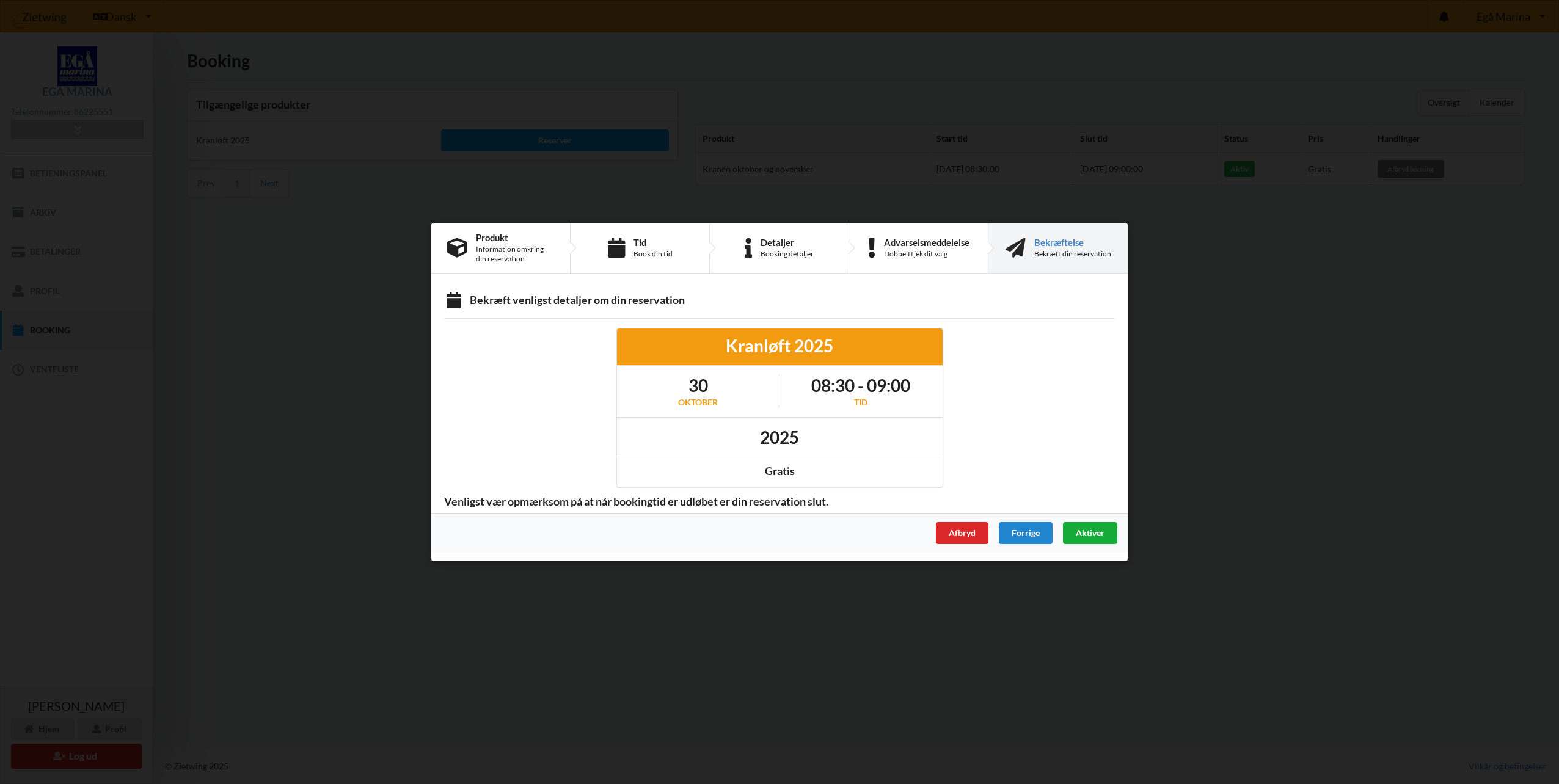
click at [1085, 535] on span "Aktiver" at bounding box center [1090, 533] width 29 height 11
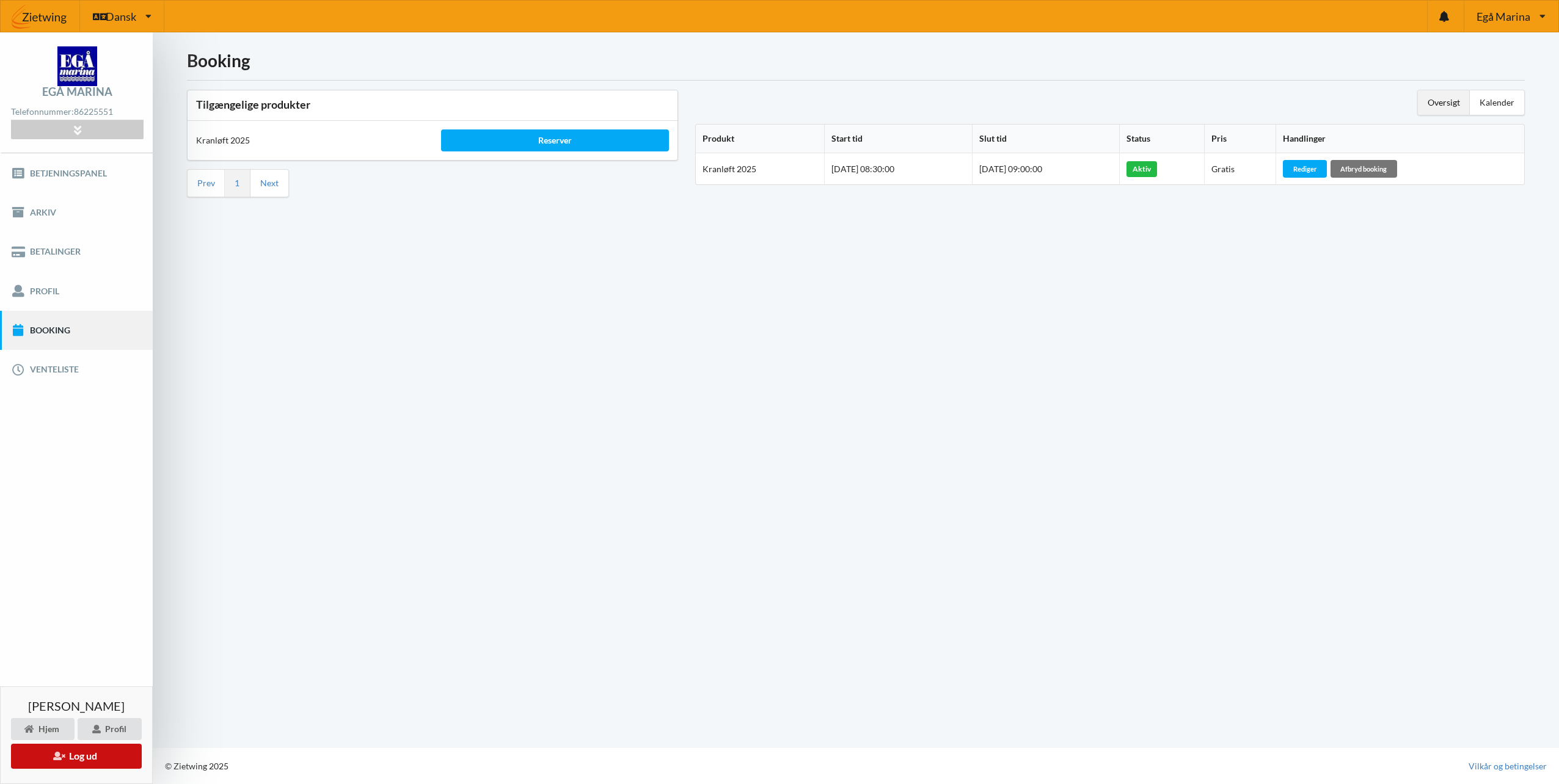
click at [70, 757] on button "Log ud" at bounding box center [76, 756] width 131 height 25
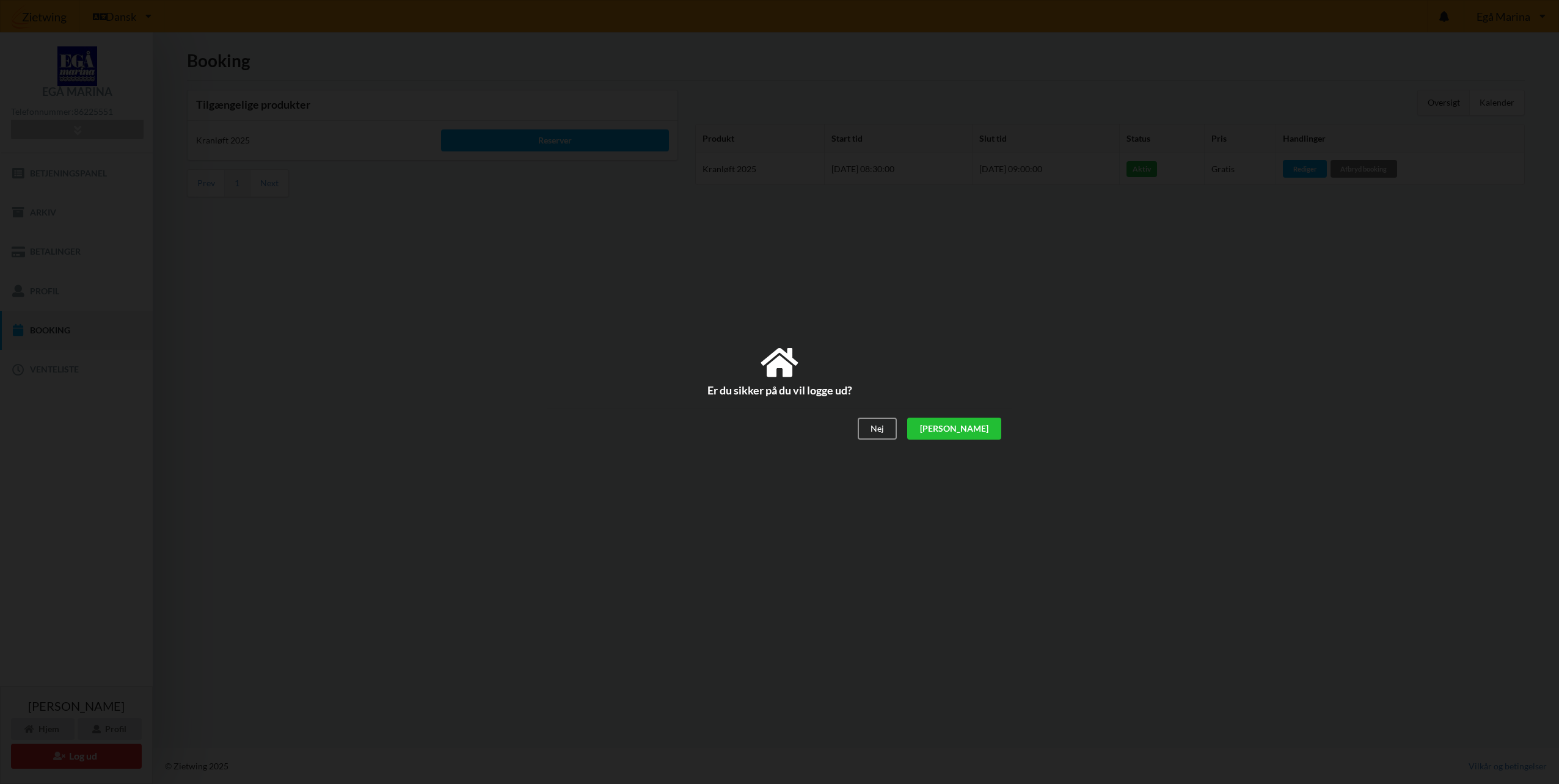
click at [982, 432] on div "[PERSON_NAME]" at bounding box center [954, 428] width 94 height 22
